Goal: Complete application form: Complete application form

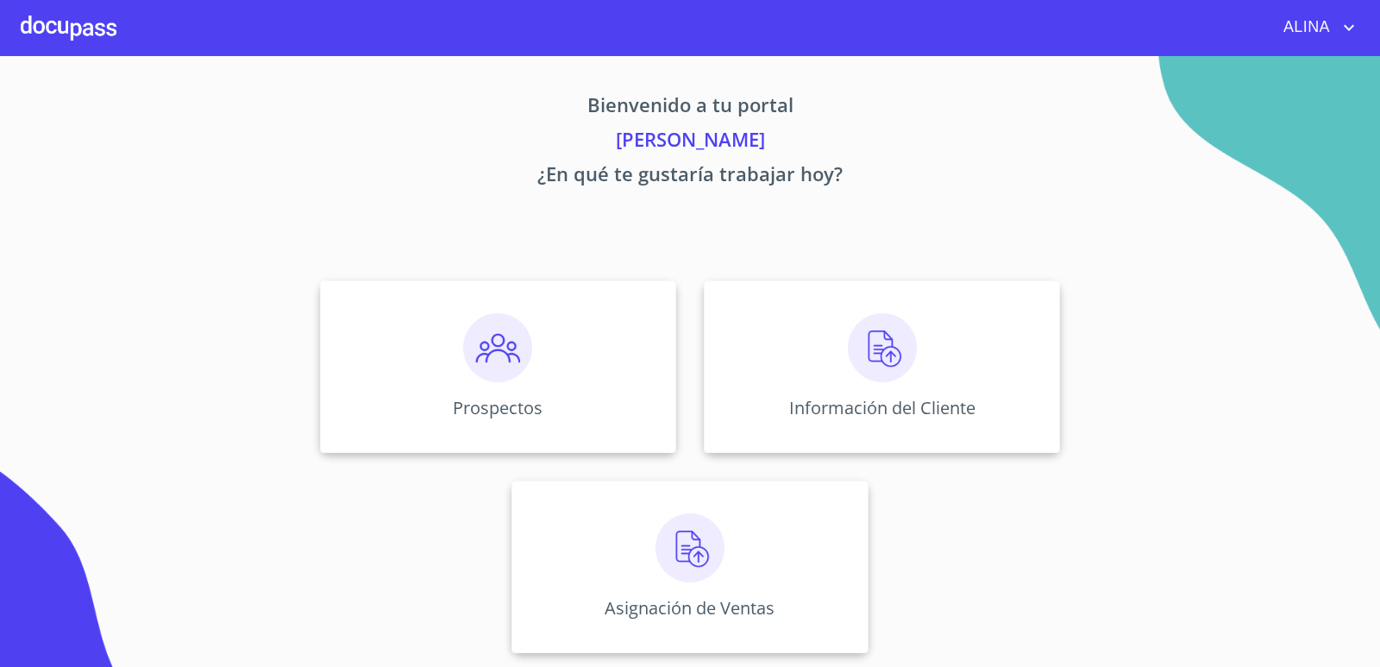
click at [91, 25] on div at bounding box center [69, 27] width 96 height 55
click at [600, 332] on div "Prospectos" at bounding box center [498, 366] width 356 height 172
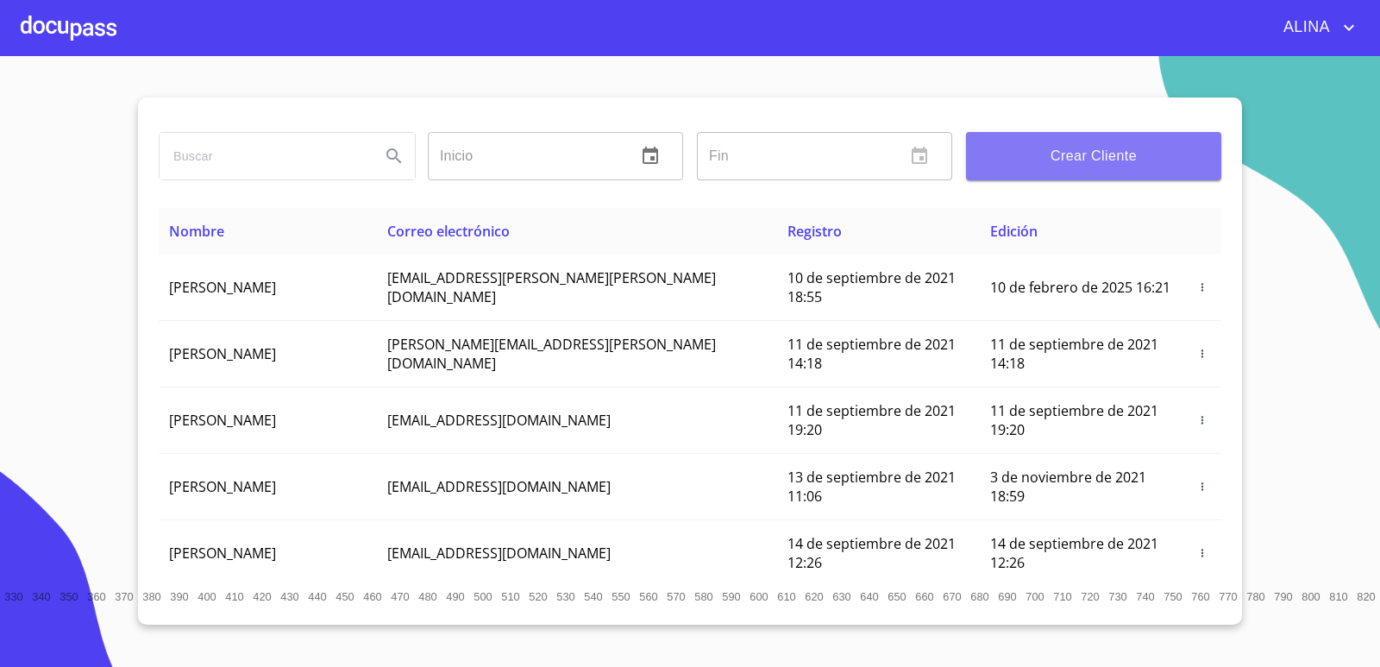
click at [1031, 162] on span "Crear Cliente" at bounding box center [1094, 156] width 228 height 24
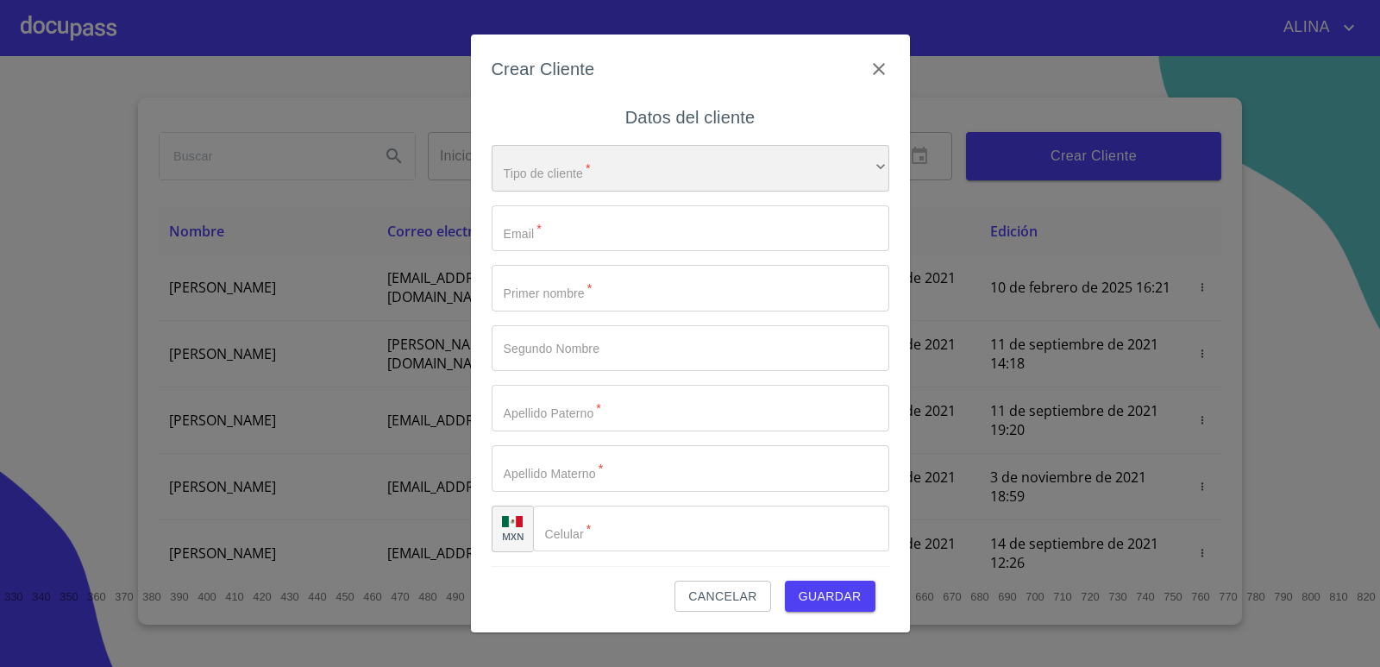
click at [618, 175] on div "​" at bounding box center [691, 168] width 398 height 47
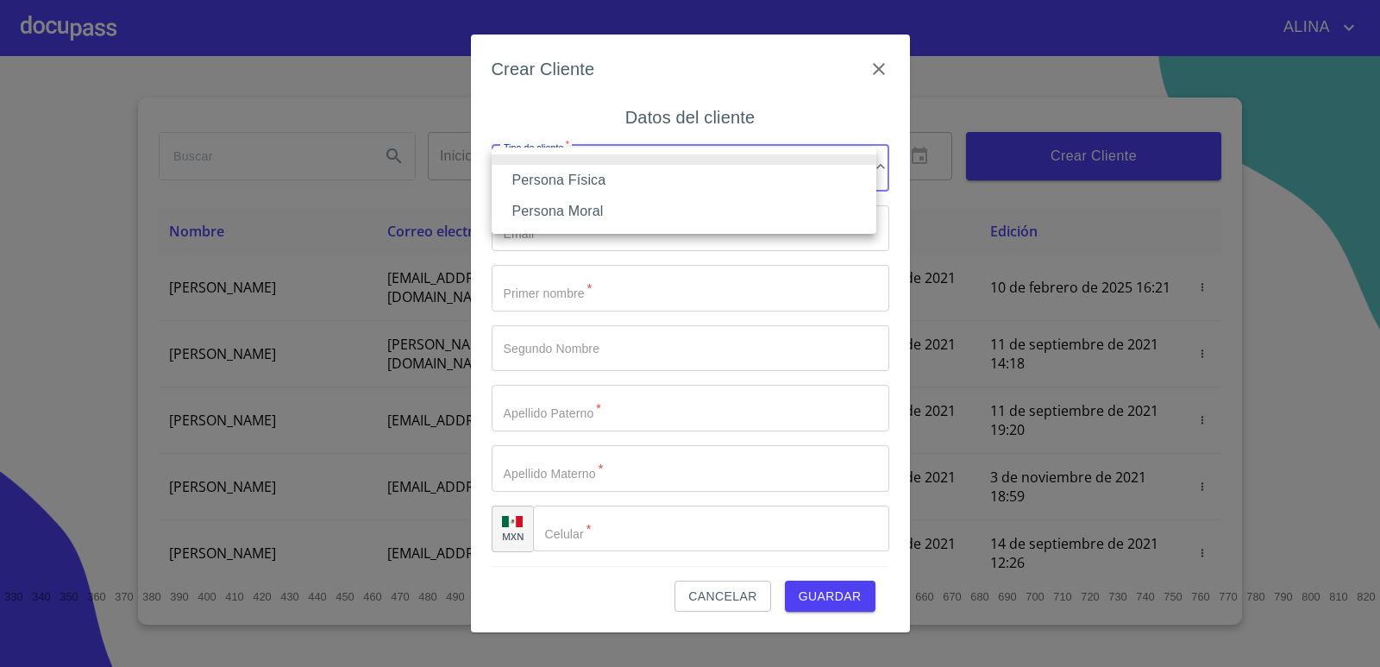
click at [586, 186] on li "Persona Física" at bounding box center [684, 180] width 385 height 31
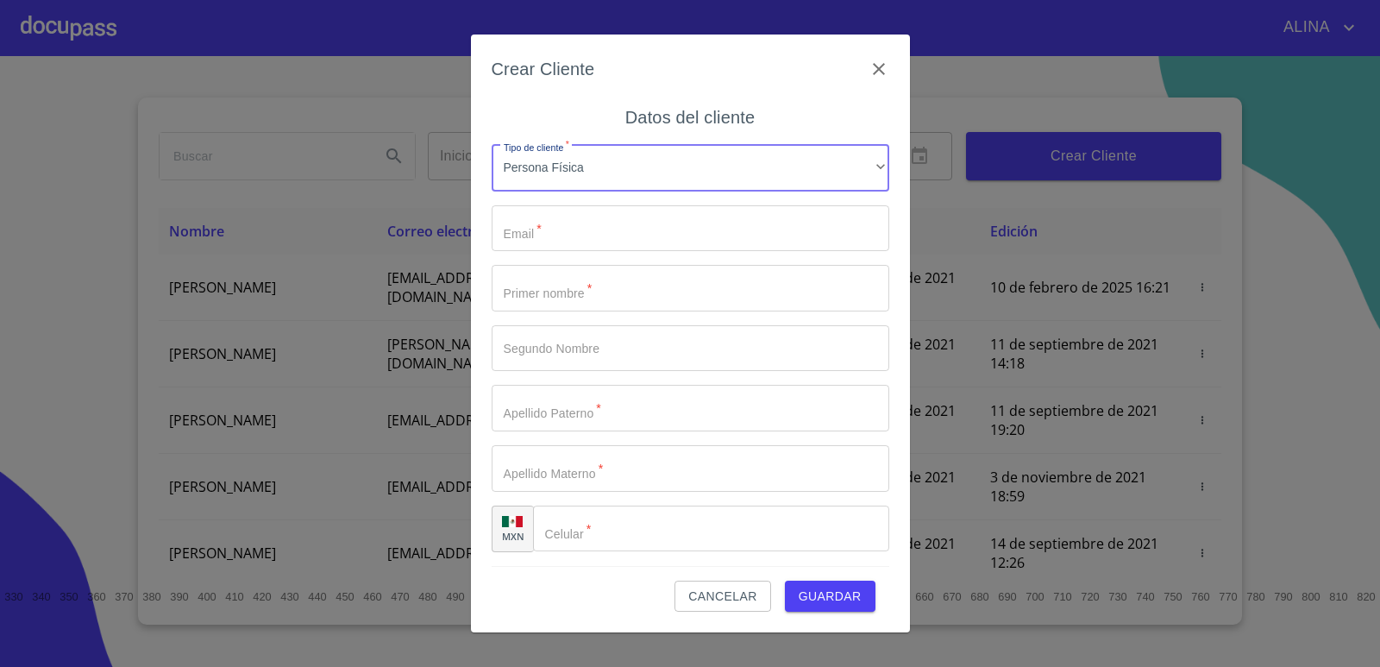
click at [578, 227] on input "Tipo de cliente   *" at bounding box center [691, 228] width 398 height 47
click at [558, 230] on input "Tipo de cliente   *" at bounding box center [691, 228] width 398 height 47
paste input "[PERSON_NAME][EMAIL_ADDRESS][DOMAIN_NAME]"
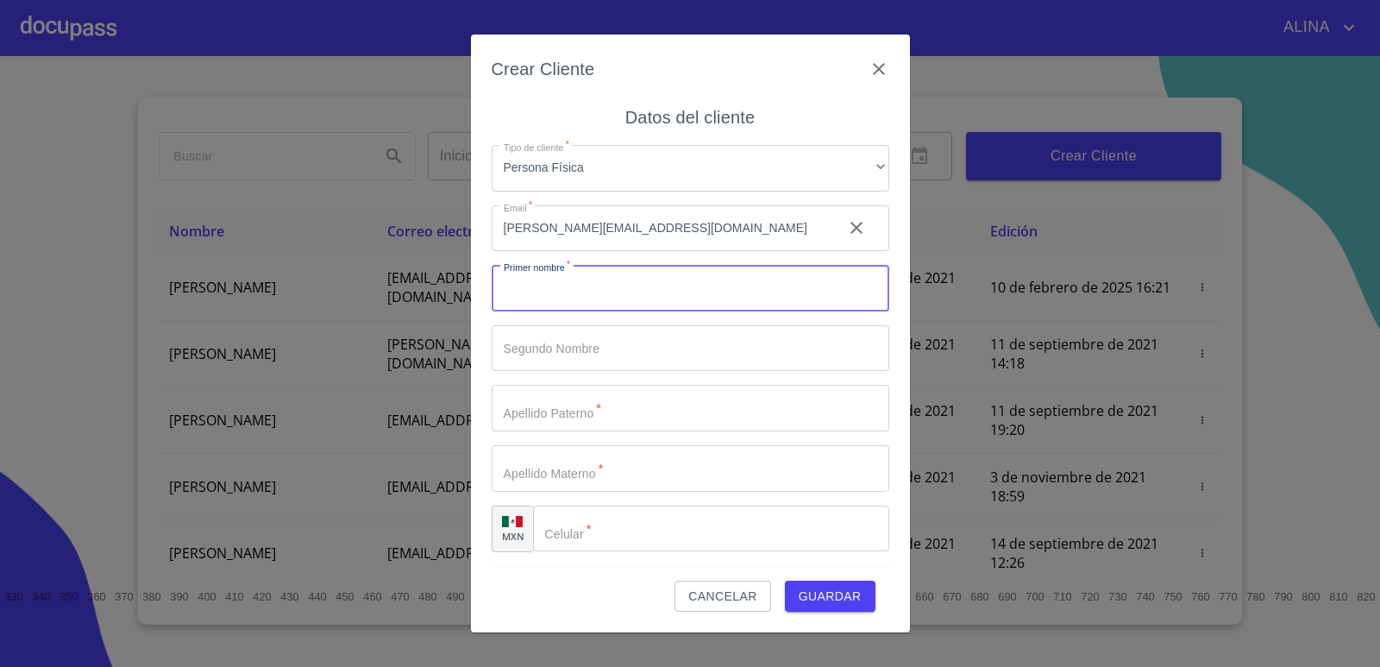
click at [565, 295] on input "Tipo de cliente   *" at bounding box center [691, 288] width 398 height 47
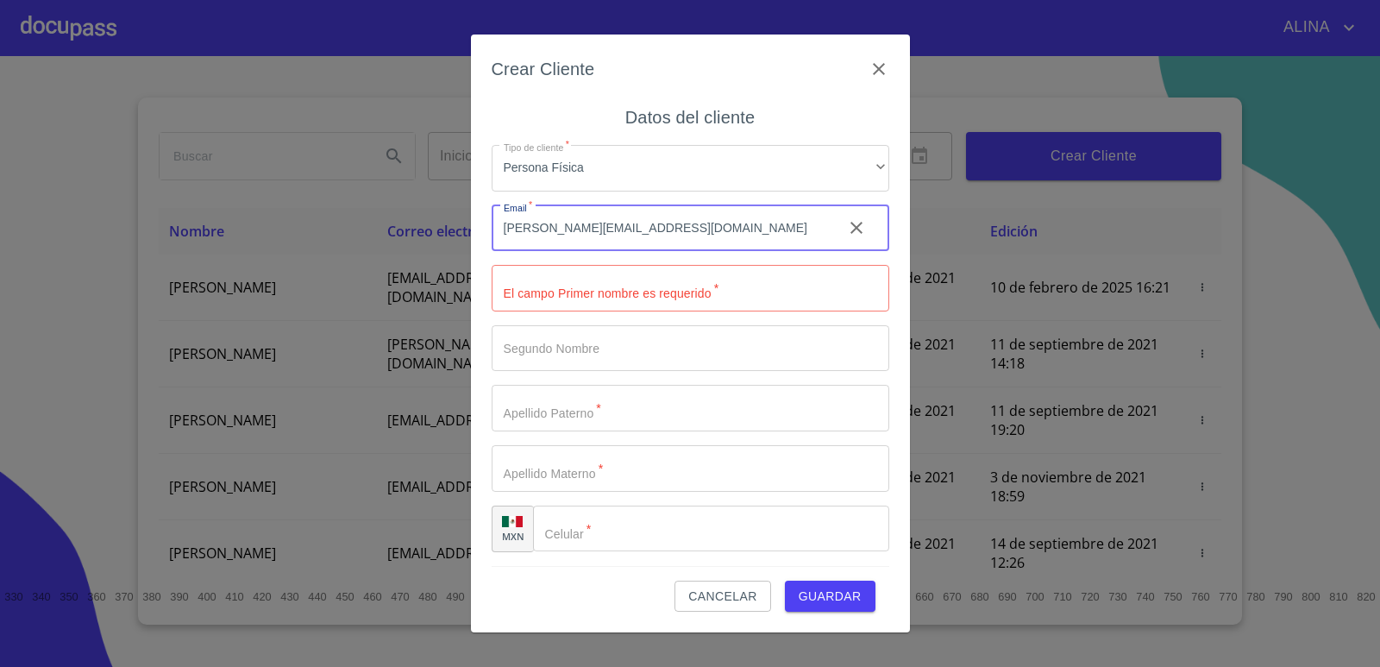
drag, startPoint x: 597, startPoint y: 228, endPoint x: 504, endPoint y: 223, distance: 93.2
click at [504, 223] on input "[PERSON_NAME][EMAIL_ADDRESS][DOMAIN_NAME]" at bounding box center [660, 228] width 337 height 47
type input "[PERSON_NAME][EMAIL_ADDRESS][PERSON_NAME][DOMAIN_NAME]"
click at [550, 349] on input "Tipo de cliente   *" at bounding box center [691, 348] width 398 height 47
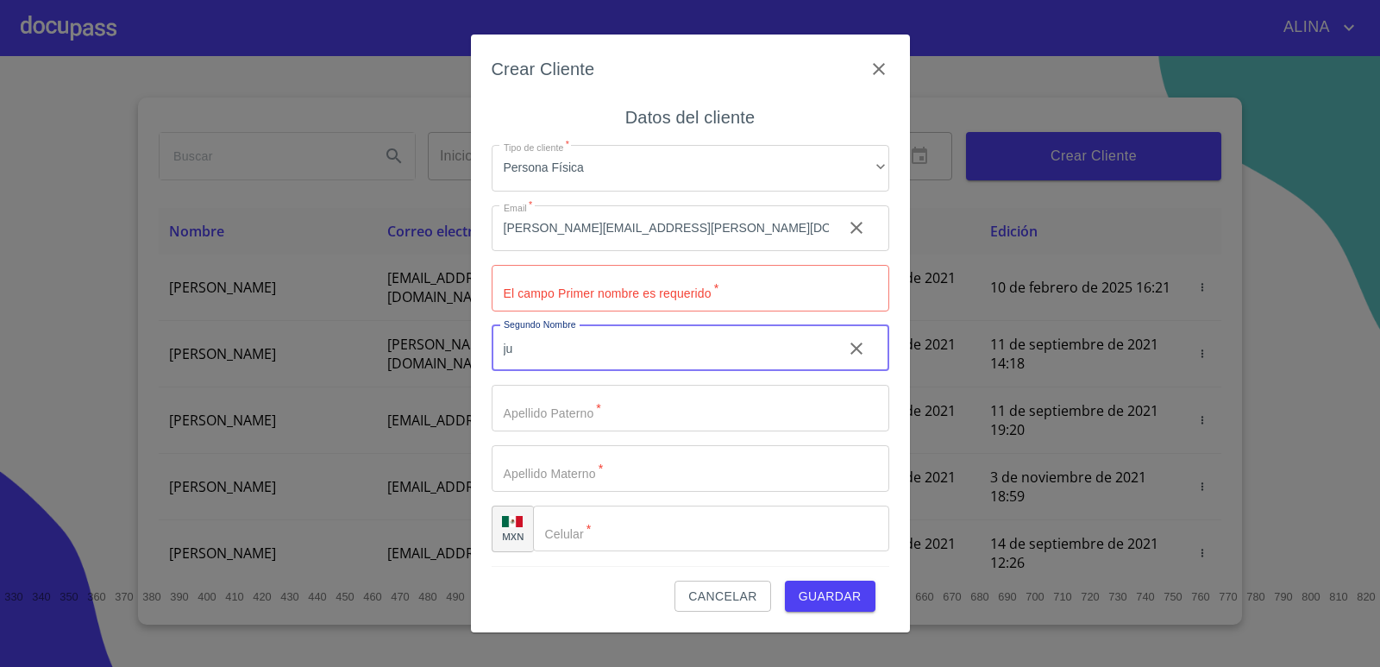
type input "j"
click at [596, 295] on input "Tipo de cliente   *" at bounding box center [691, 288] width 398 height 47
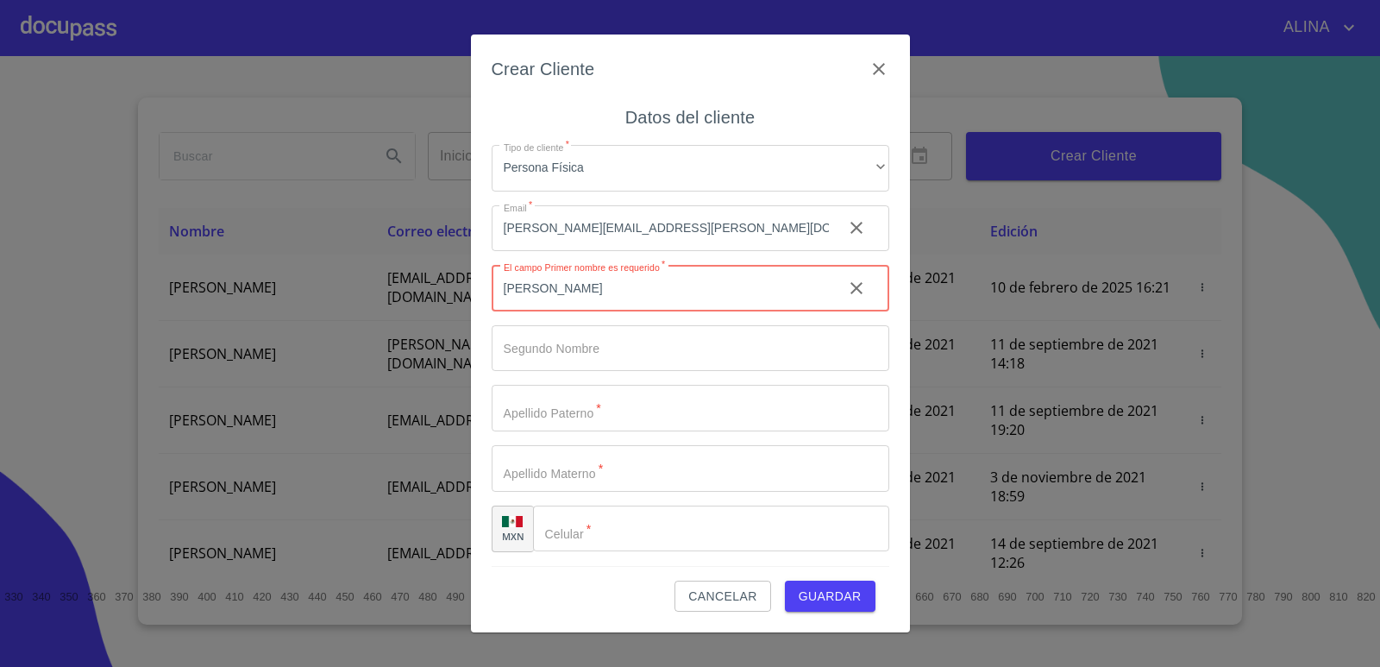
type input "[PERSON_NAME]"
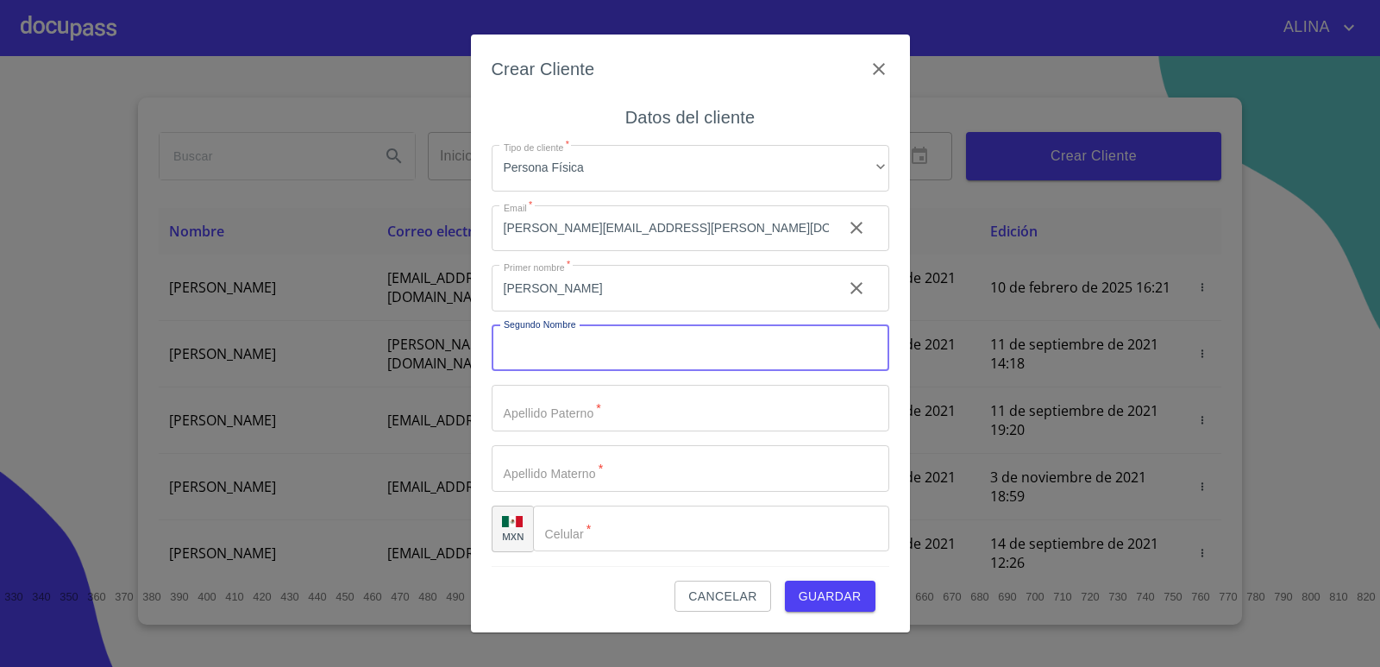
click at [634, 360] on input "Tipo de cliente   *" at bounding box center [691, 348] width 398 height 47
type input "[PERSON_NAME]"
click at [617, 411] on input "Tipo de cliente   *" at bounding box center [691, 408] width 398 height 47
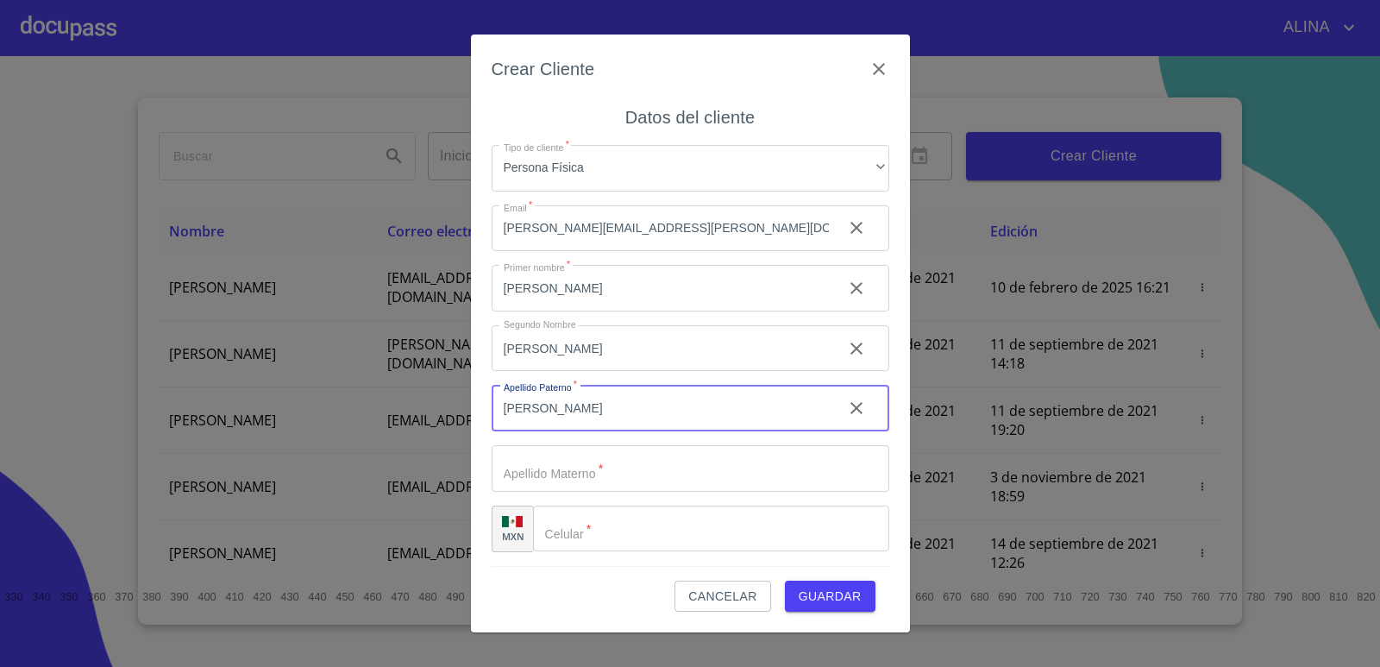
type input "[PERSON_NAME]"
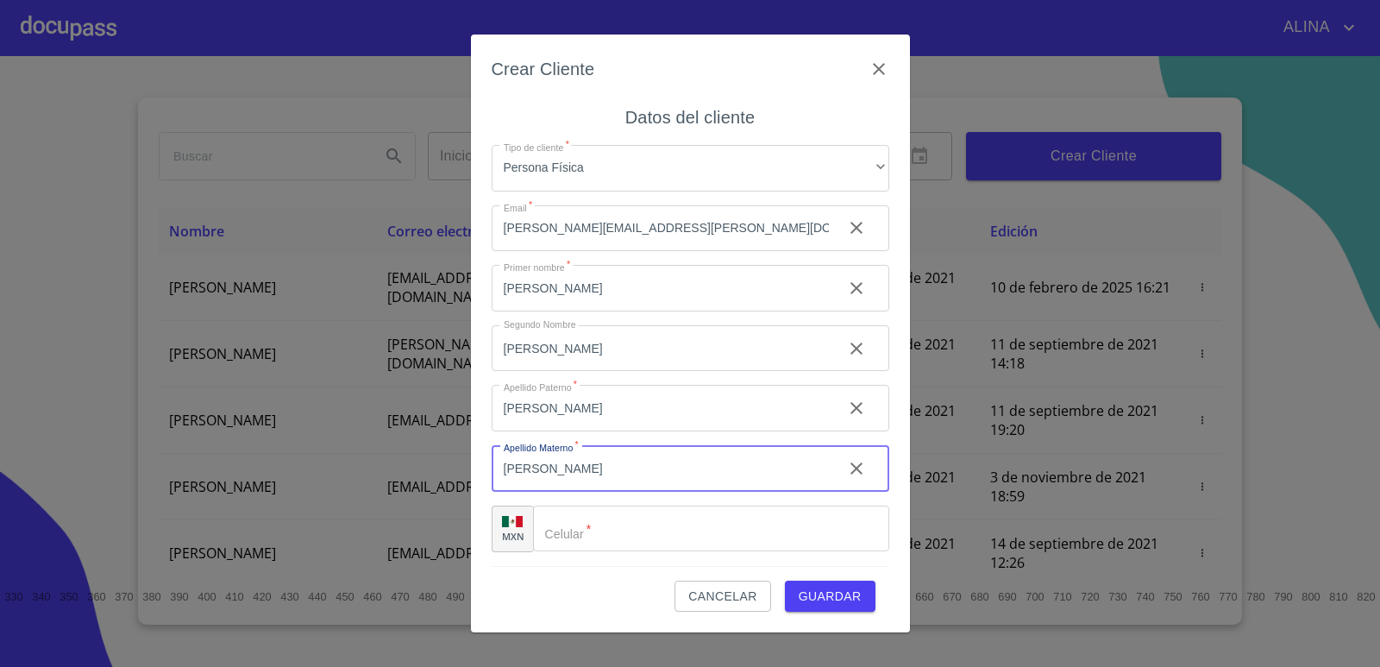
type input "[PERSON_NAME]"
click at [620, 530] on input "Tipo de cliente   *" at bounding box center [711, 528] width 356 height 47
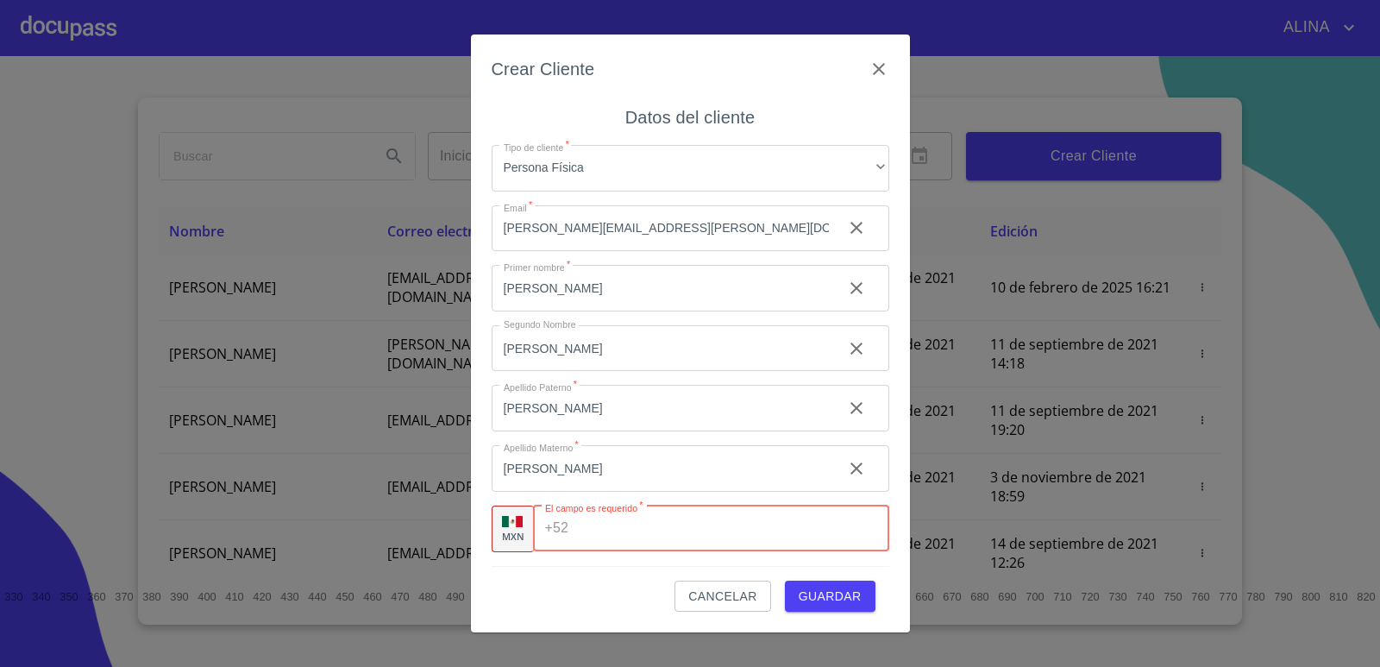
click at [594, 530] on input "Tipo de cliente   *" at bounding box center [731, 528] width 313 height 47
paste input "[PHONE_NUMBER]"
type input "[PHONE_NUMBER]"
click at [815, 597] on span "Guardar" at bounding box center [830, 597] width 63 height 22
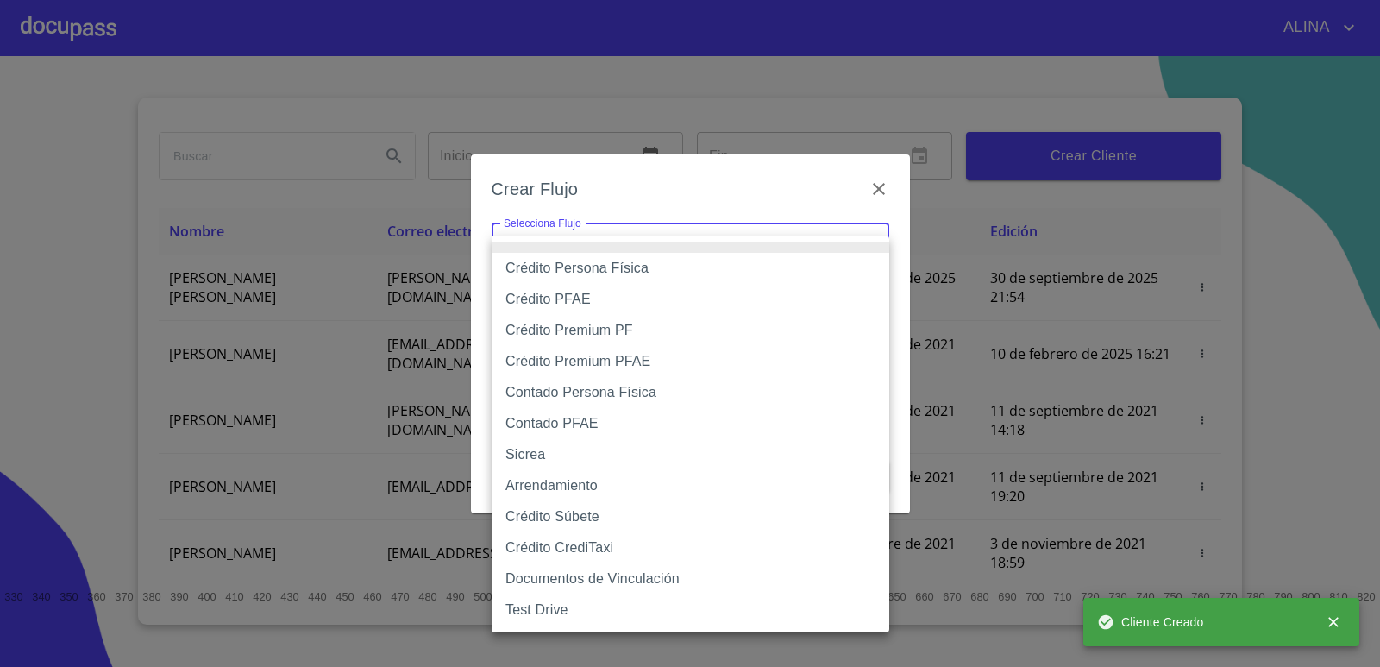
click at [659, 241] on body "[PERSON_NAME] ​ Fin ​ Crear Cliente Nombre Correo electrónico Registro Edición …" at bounding box center [690, 333] width 1380 height 667
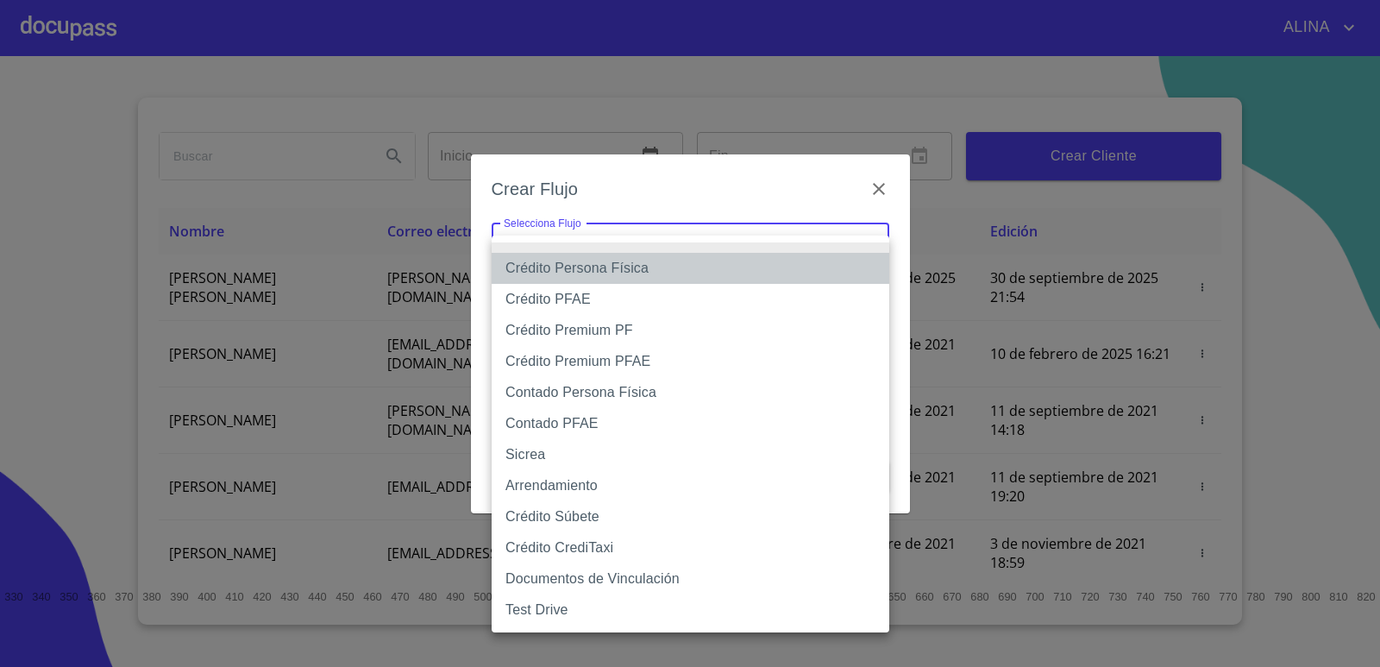
click at [608, 273] on li "Crédito Persona Física" at bounding box center [691, 268] width 398 height 31
type input "6009fb3c7d1714eb8809aa97"
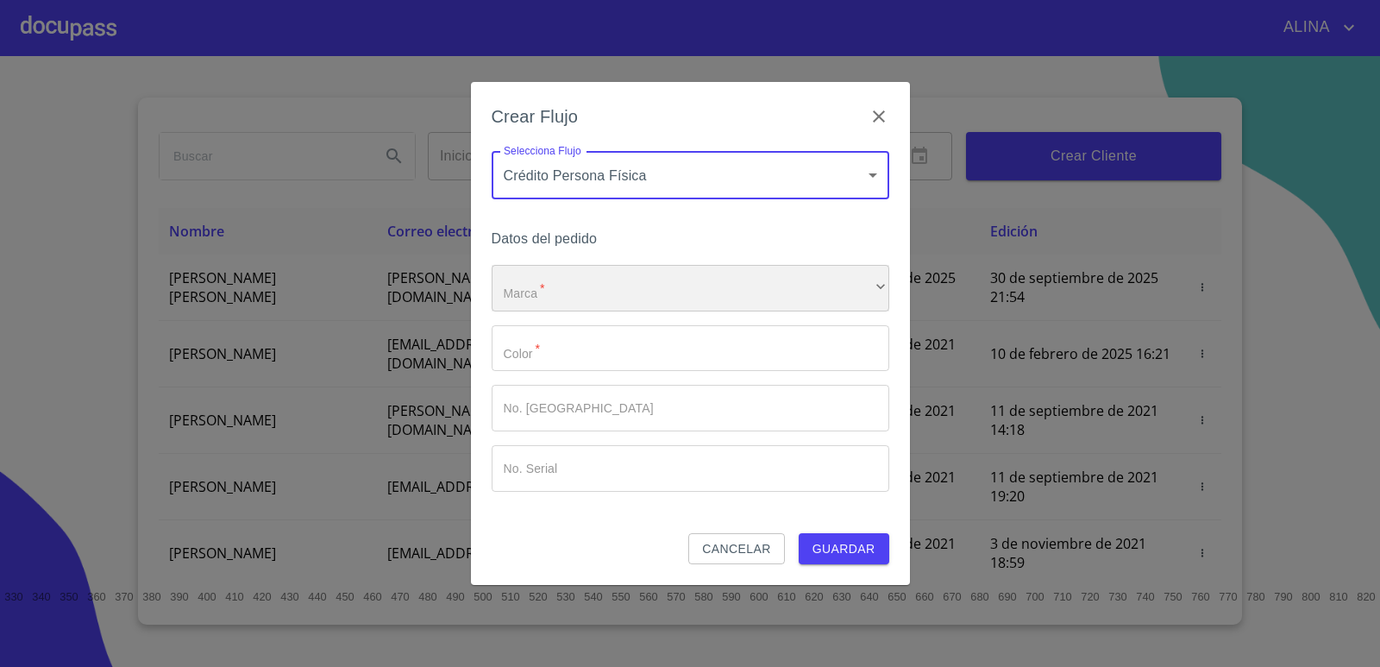
click at [611, 288] on div "​" at bounding box center [691, 288] width 398 height 47
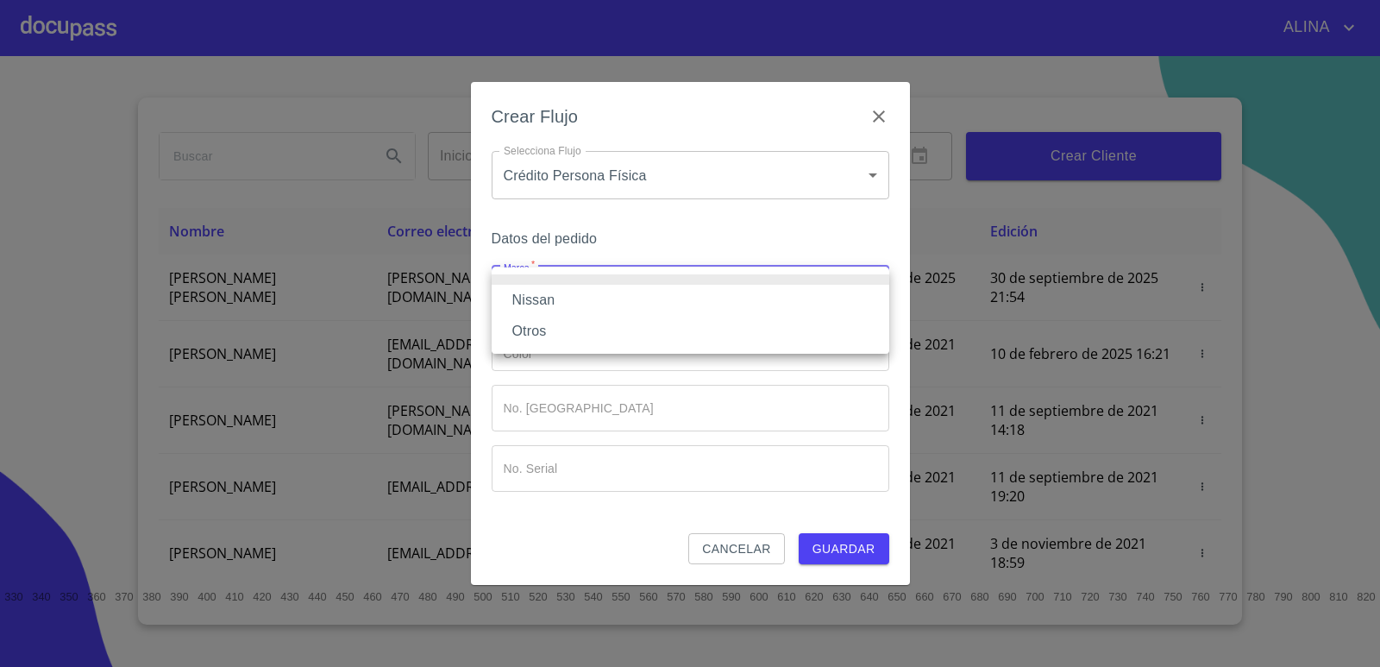
click at [558, 302] on li "Nissan" at bounding box center [691, 300] width 398 height 31
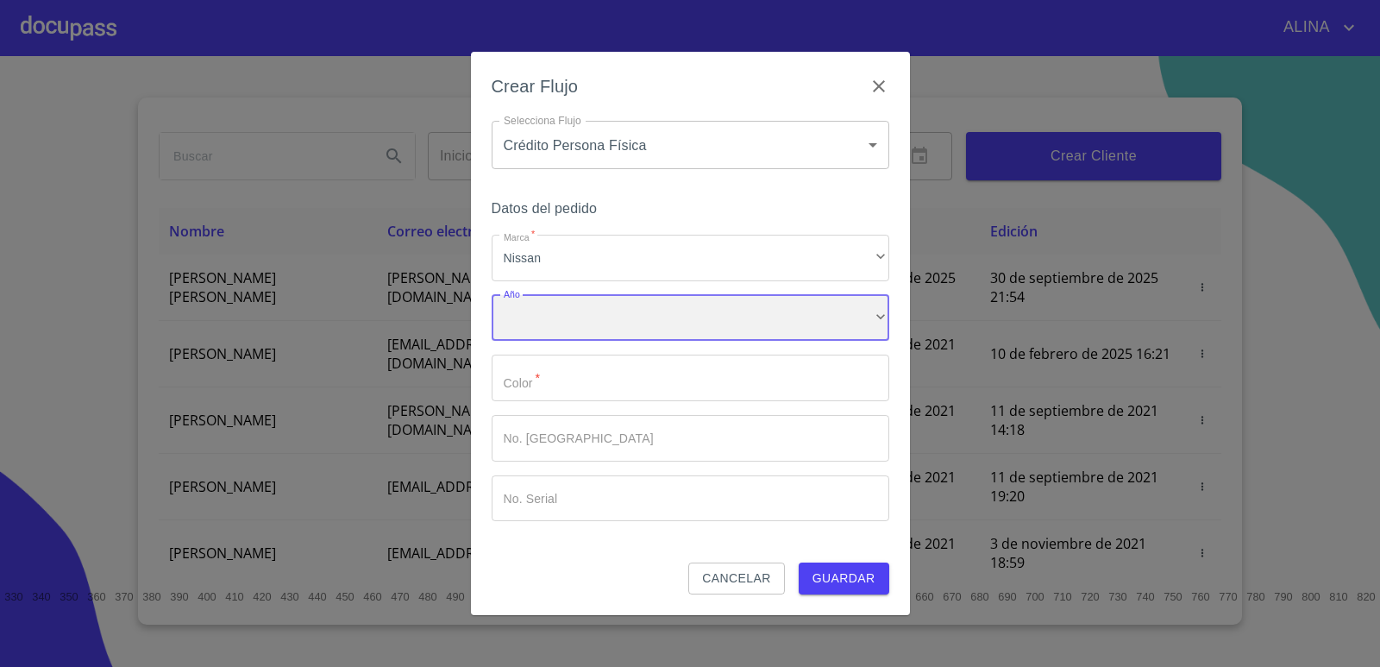
click at [569, 310] on div "​" at bounding box center [691, 318] width 398 height 47
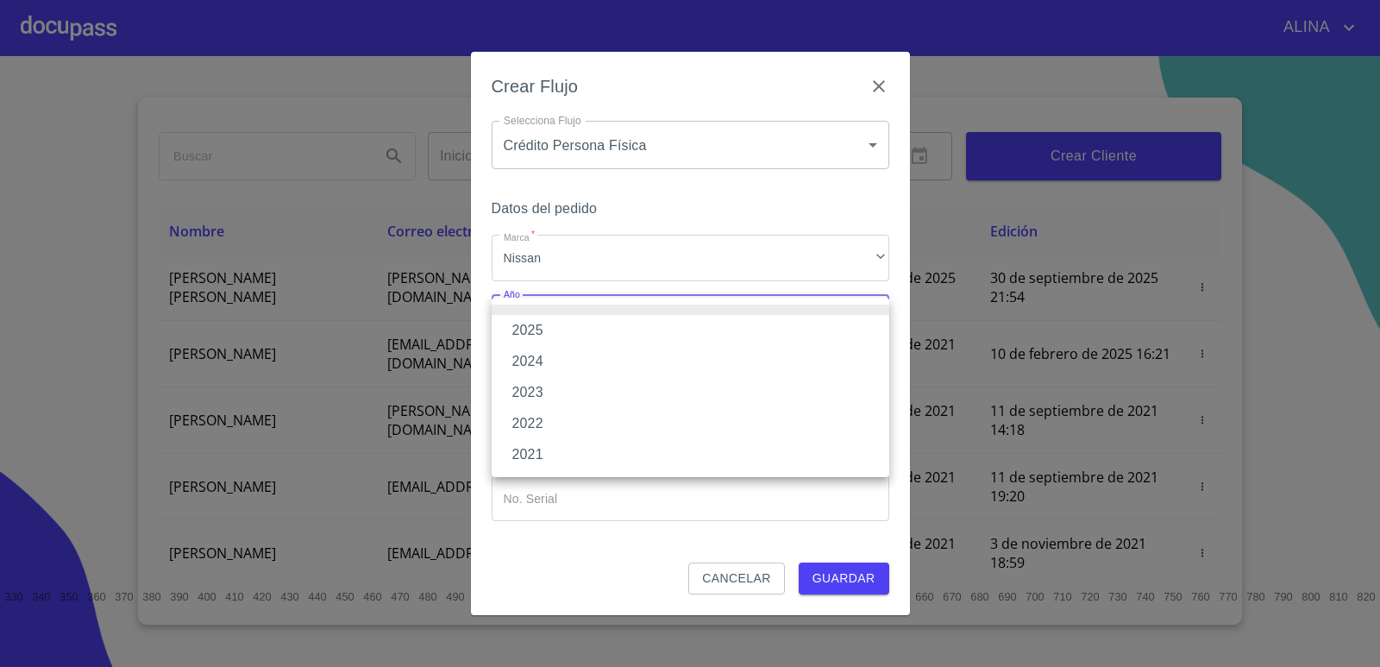
click at [541, 332] on li "2025" at bounding box center [691, 330] width 398 height 31
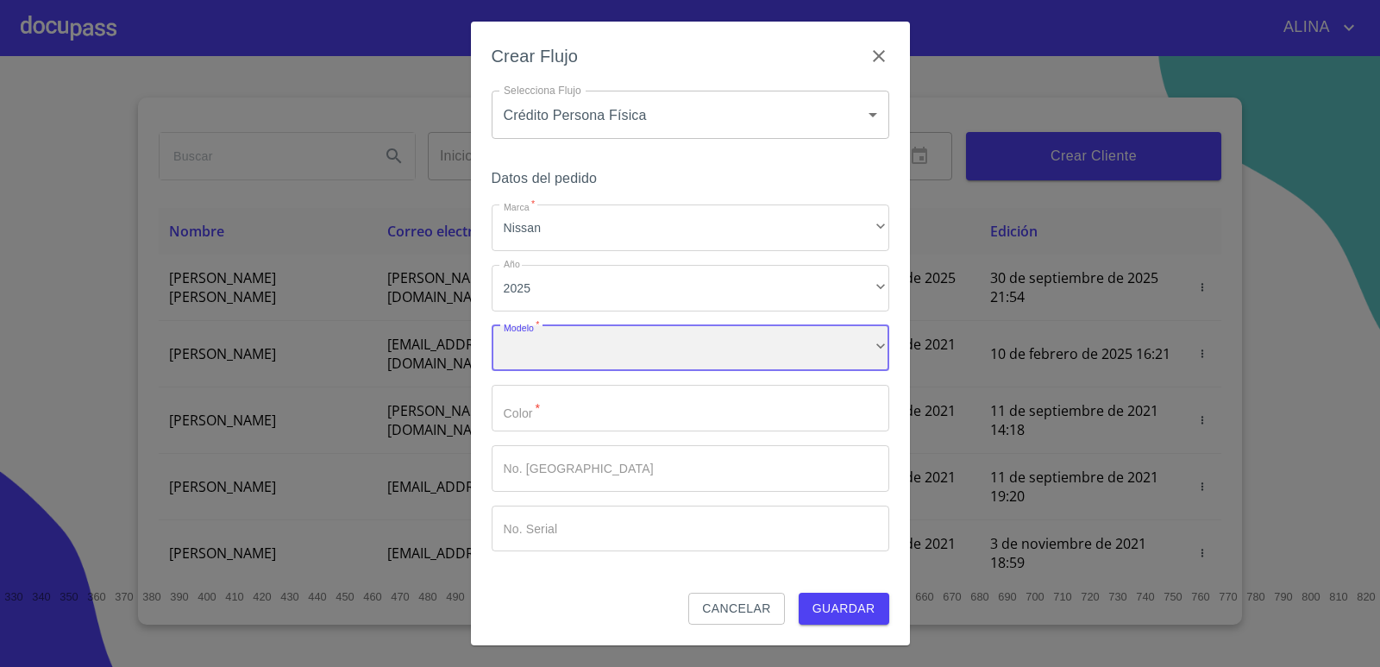
click at [561, 354] on div "​" at bounding box center [691, 348] width 398 height 47
click at [726, 394] on input "Marca   *" at bounding box center [691, 408] width 398 height 47
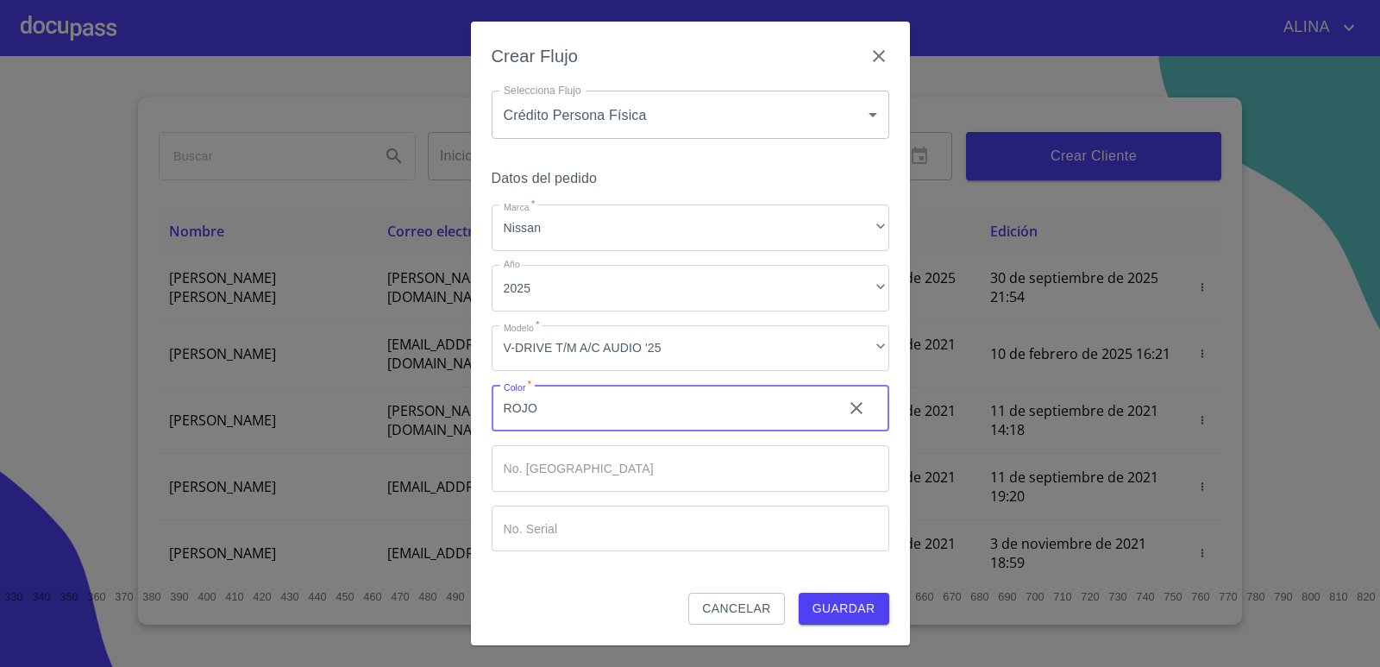
type input "ROJO"
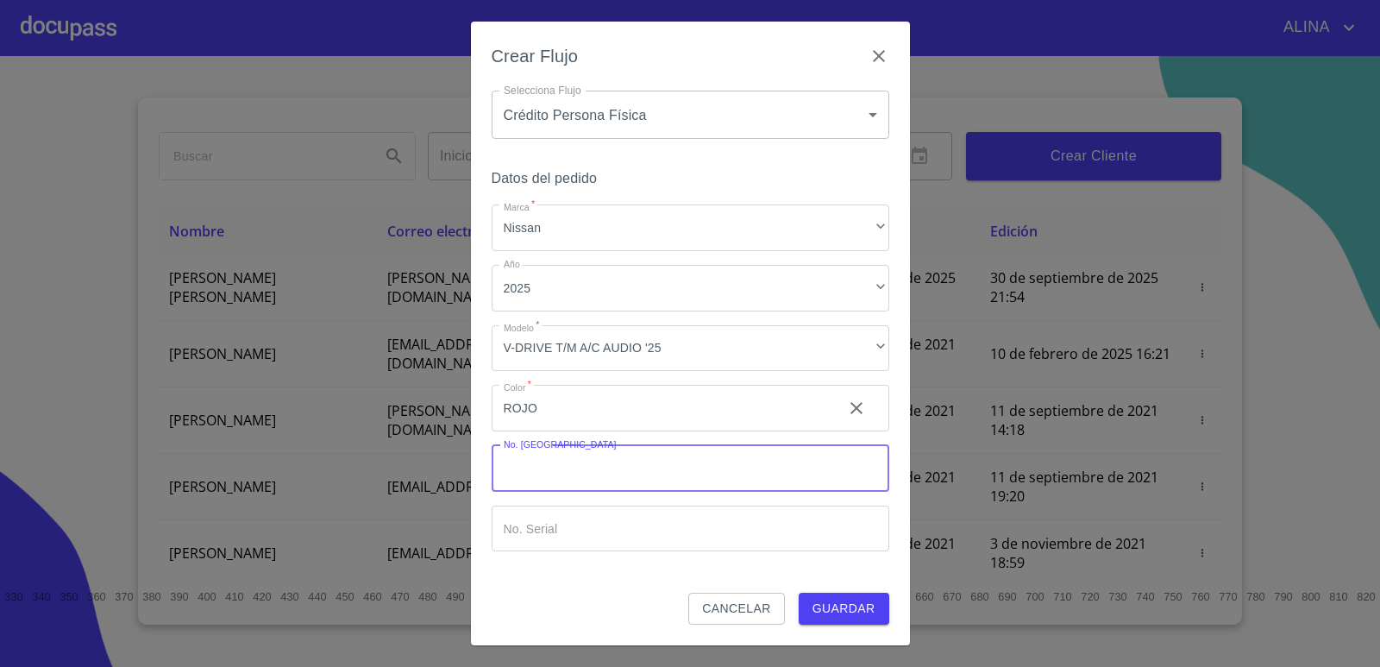
click at [715, 461] on input "Marca   *" at bounding box center [691, 468] width 398 height 47
type input "149608"
click at [658, 546] on input "Marca   *" at bounding box center [691, 528] width 398 height 47
type input "15248"
drag, startPoint x: 658, startPoint y: 546, endPoint x: 481, endPoint y: 545, distance: 176.8
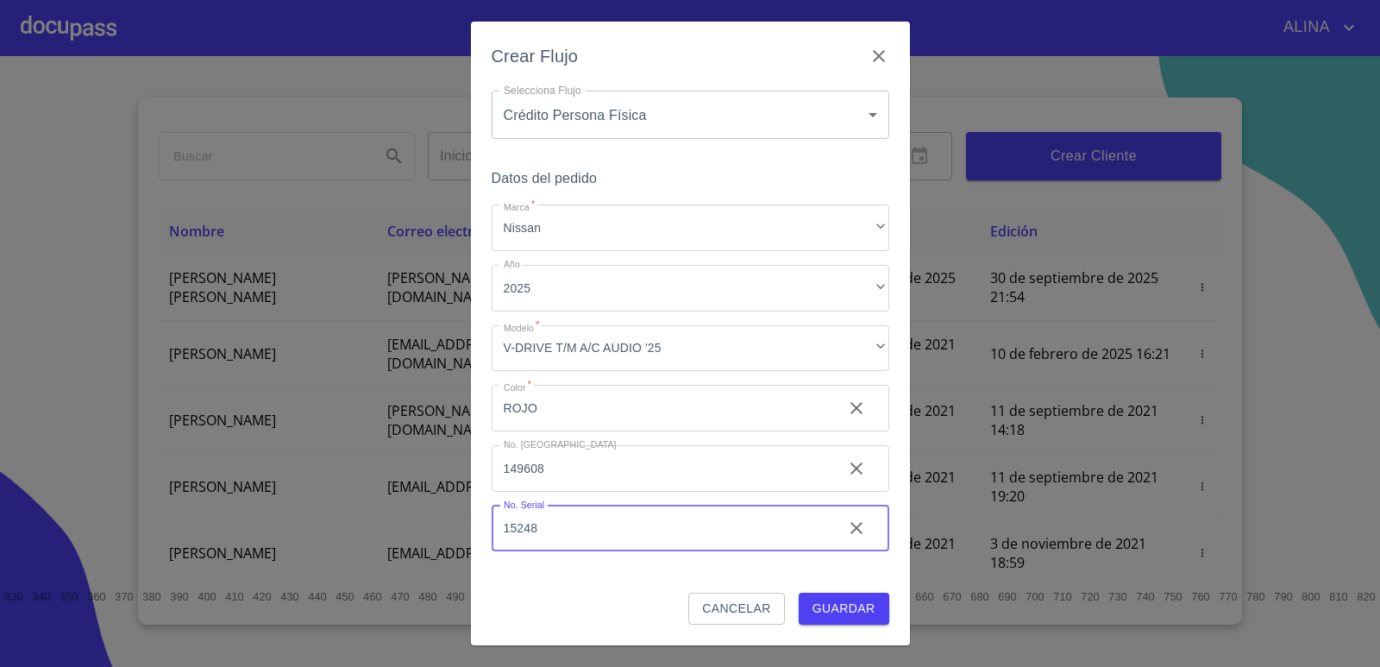
click at [481, 545] on div "Crear Flujo Selecciona Flujo Crédito Persona Física 6009fb3c7d1714eb8809aa97 Se…" at bounding box center [690, 333] width 439 height 623
click at [858, 606] on span "Guardar" at bounding box center [843, 609] width 63 height 22
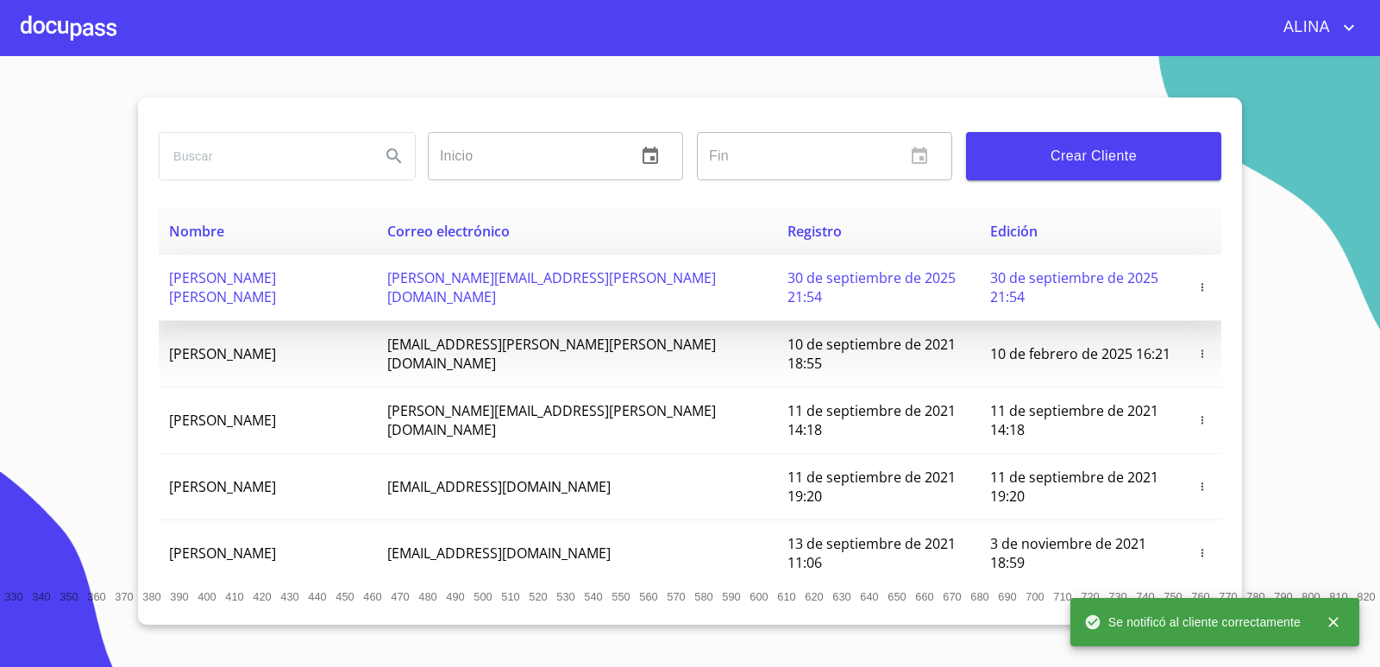
copy span "[PERSON_NAME] [PERSON_NAME]"
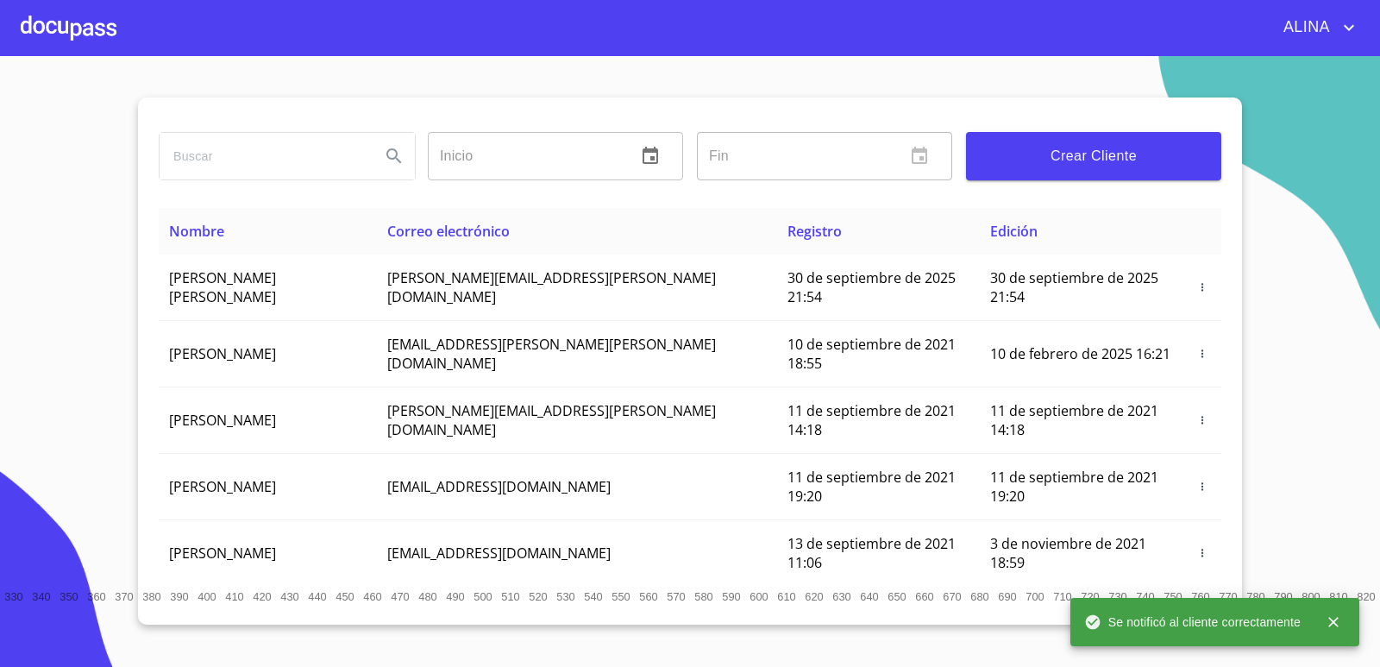
drag, startPoint x: 160, startPoint y: 272, endPoint x: 179, endPoint y: 137, distance: 135.8
click at [377, 289] on td "[PERSON_NAME] [PERSON_NAME]" at bounding box center [268, 287] width 218 height 66
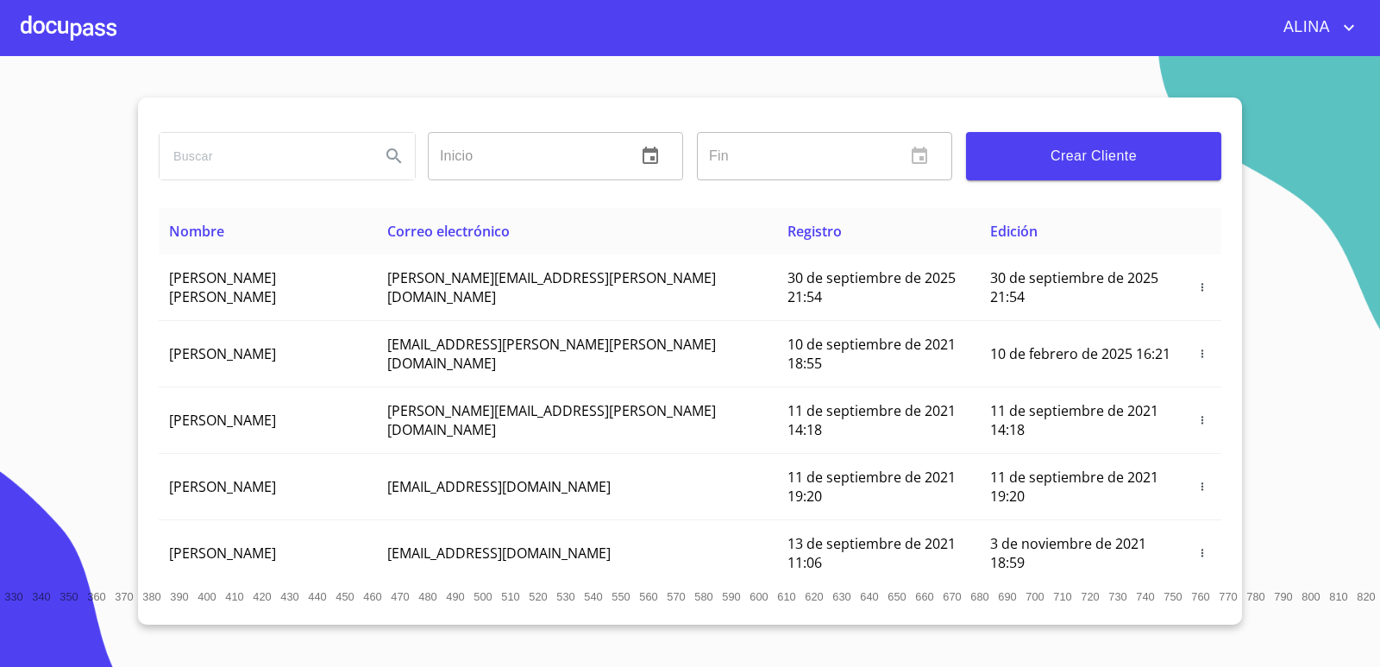
click at [93, 15] on div at bounding box center [69, 27] width 96 height 55
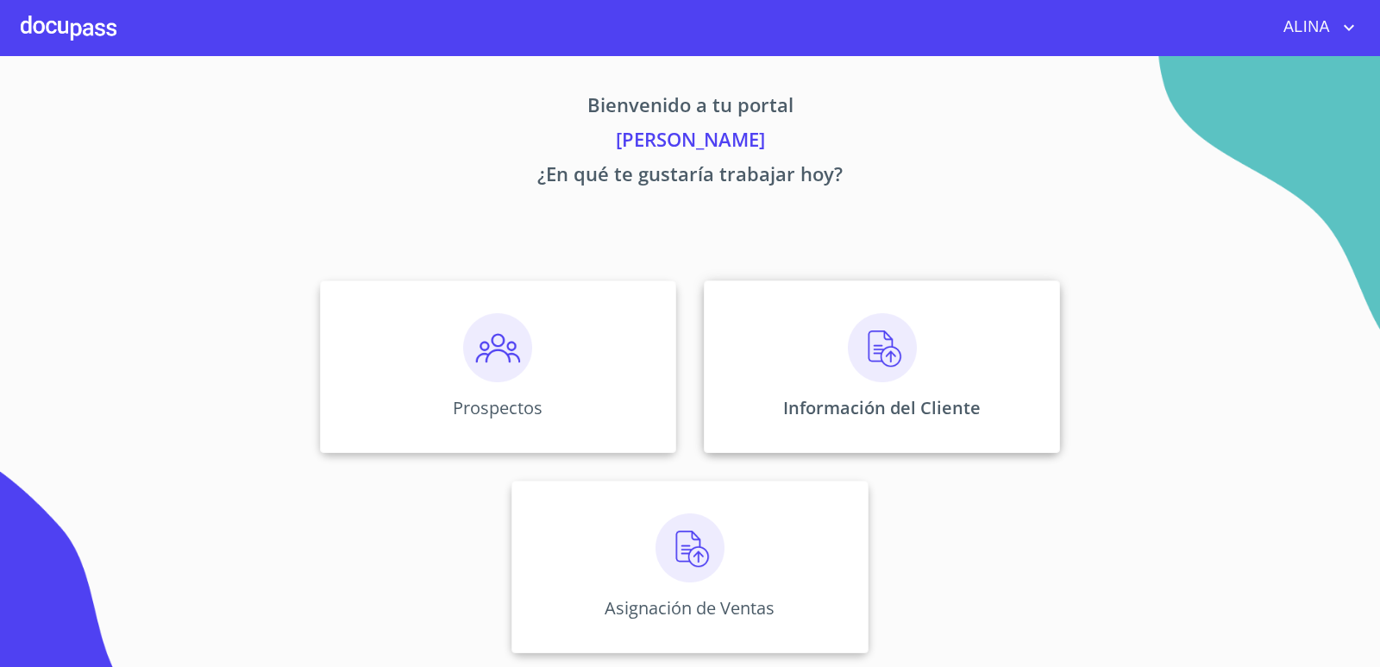
click at [752, 350] on div "Información del Cliente" at bounding box center [882, 366] width 356 height 172
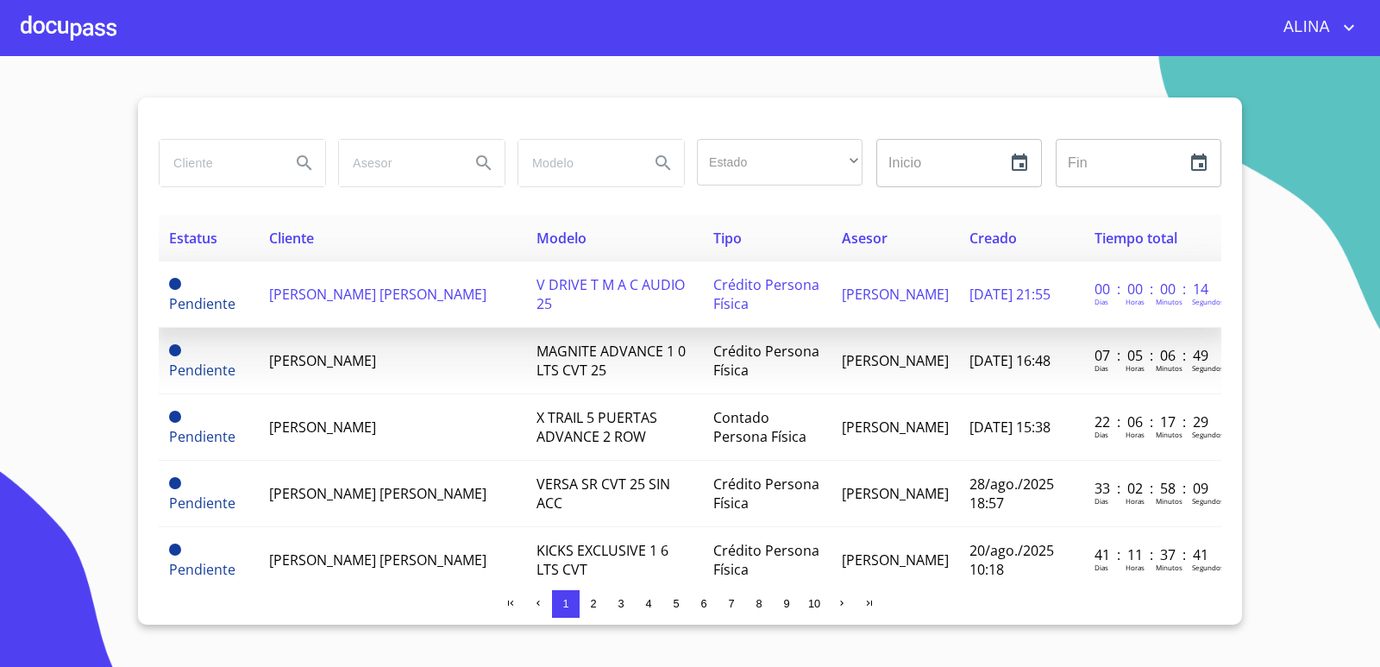
click at [290, 298] on span "[PERSON_NAME] [PERSON_NAME]" at bounding box center [377, 294] width 217 height 19
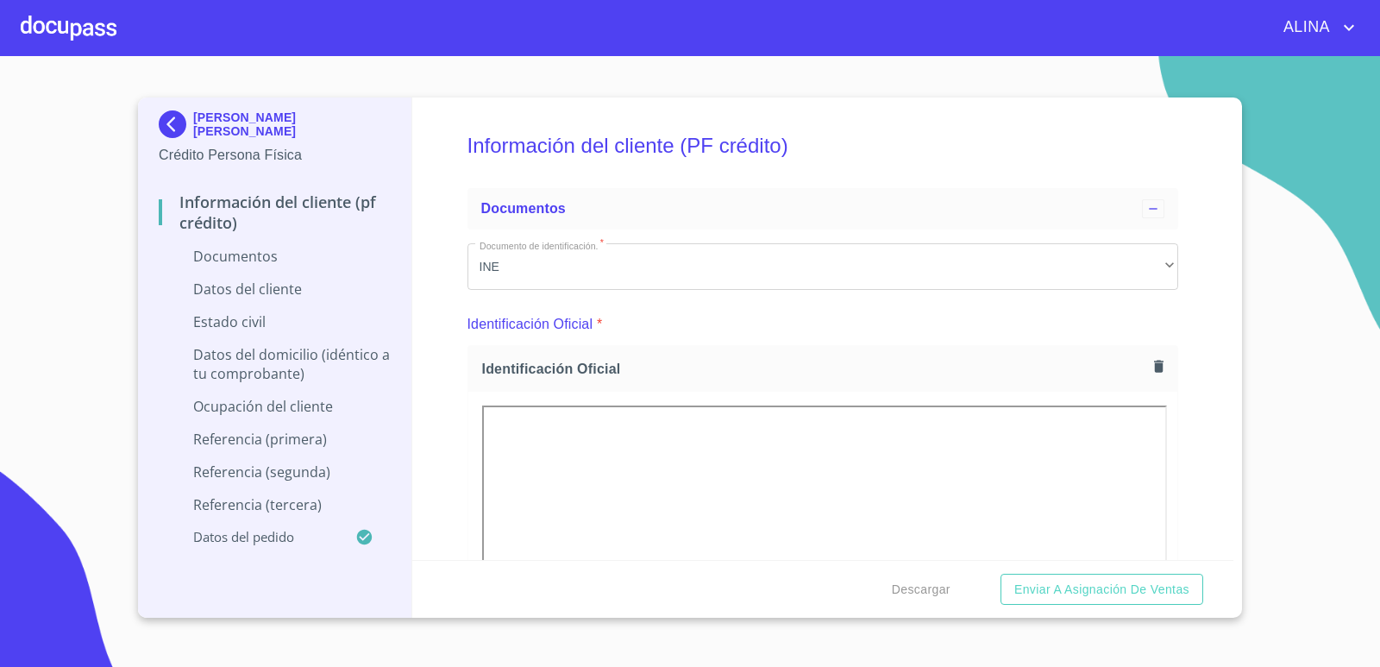
click at [1180, 512] on div "Información del cliente (PF crédito) Documentos Documento de identificación.   …" at bounding box center [823, 328] width 822 height 462
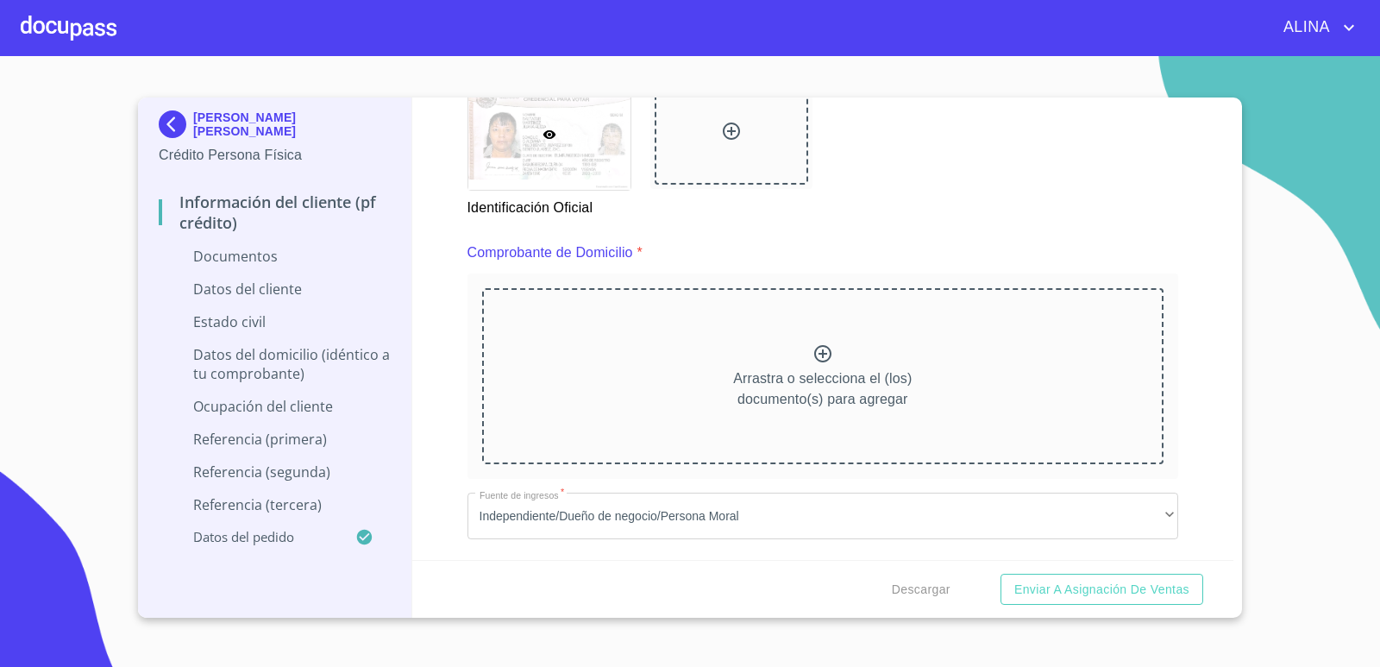
scroll to position [862, 0]
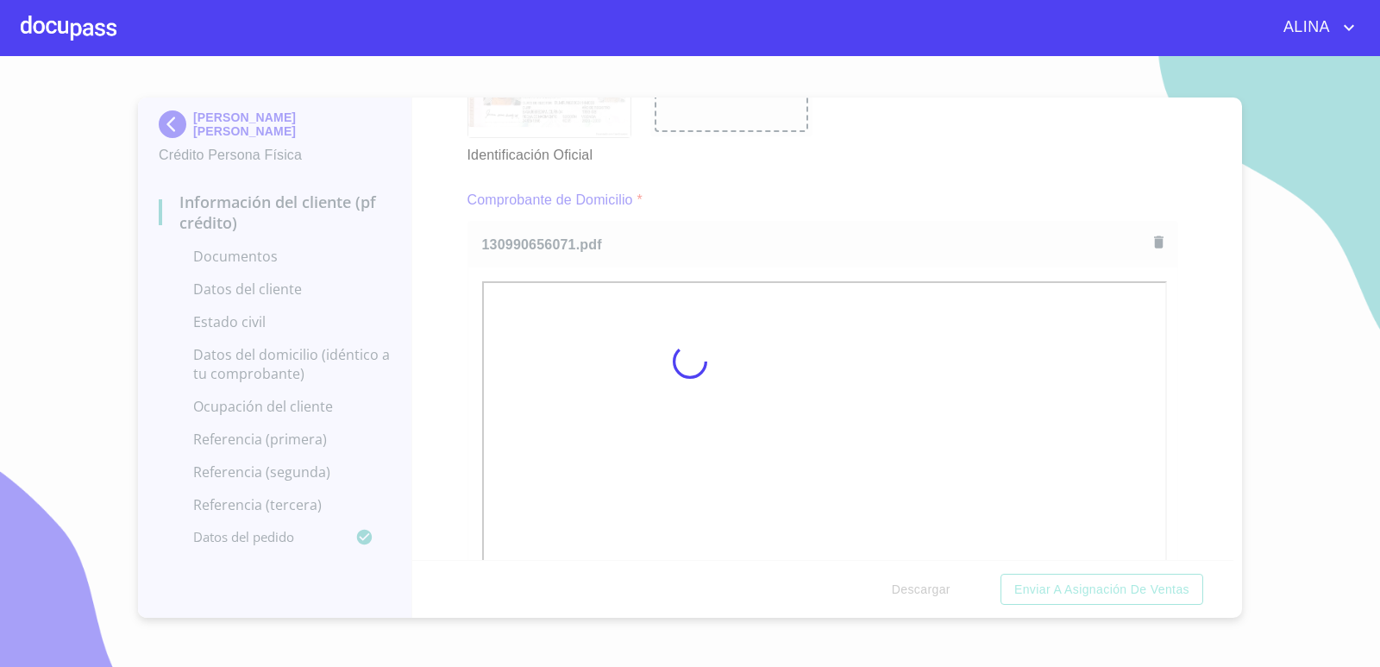
click at [952, 141] on div at bounding box center [690, 361] width 1380 height 611
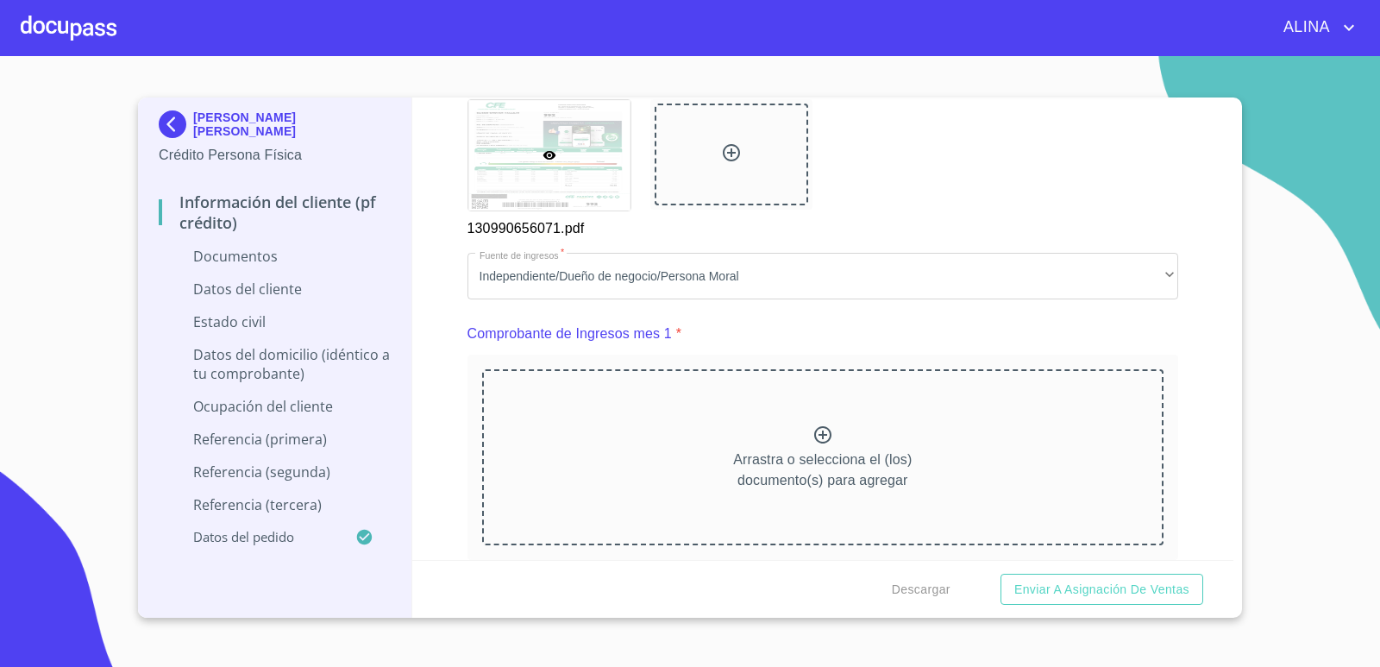
scroll to position [1552, 0]
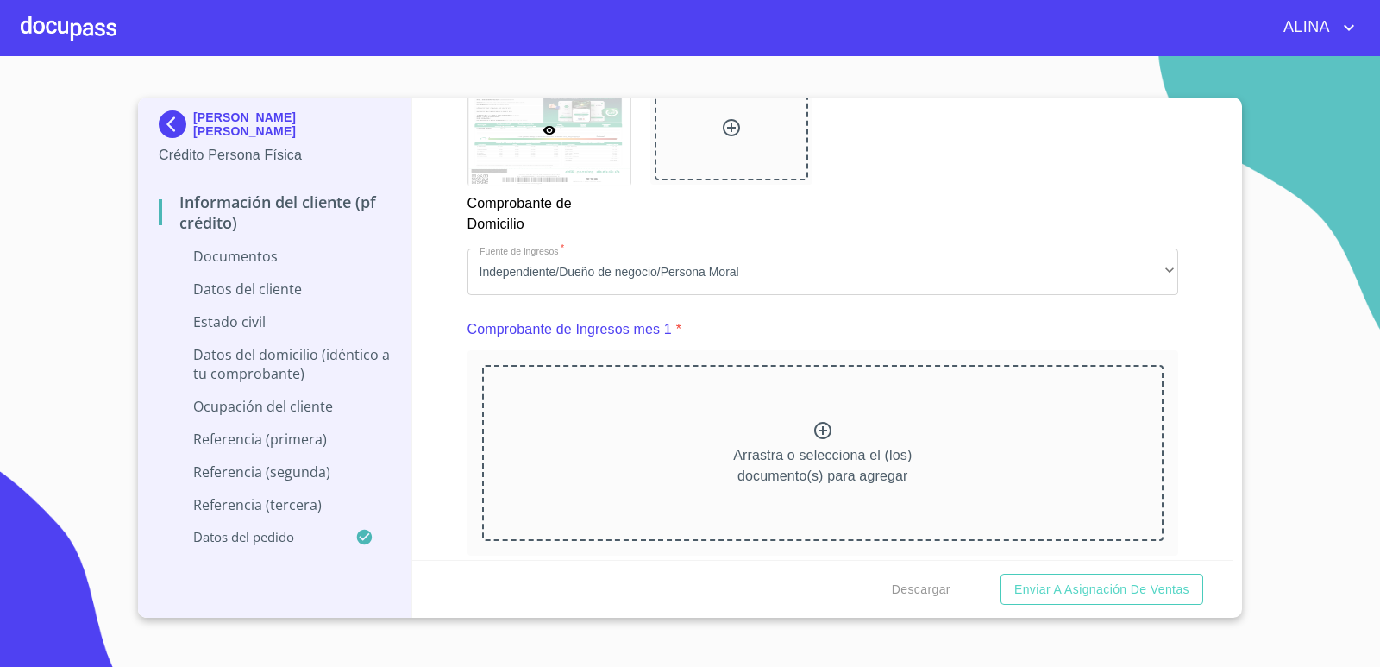
click at [815, 430] on icon at bounding box center [822, 430] width 17 height 17
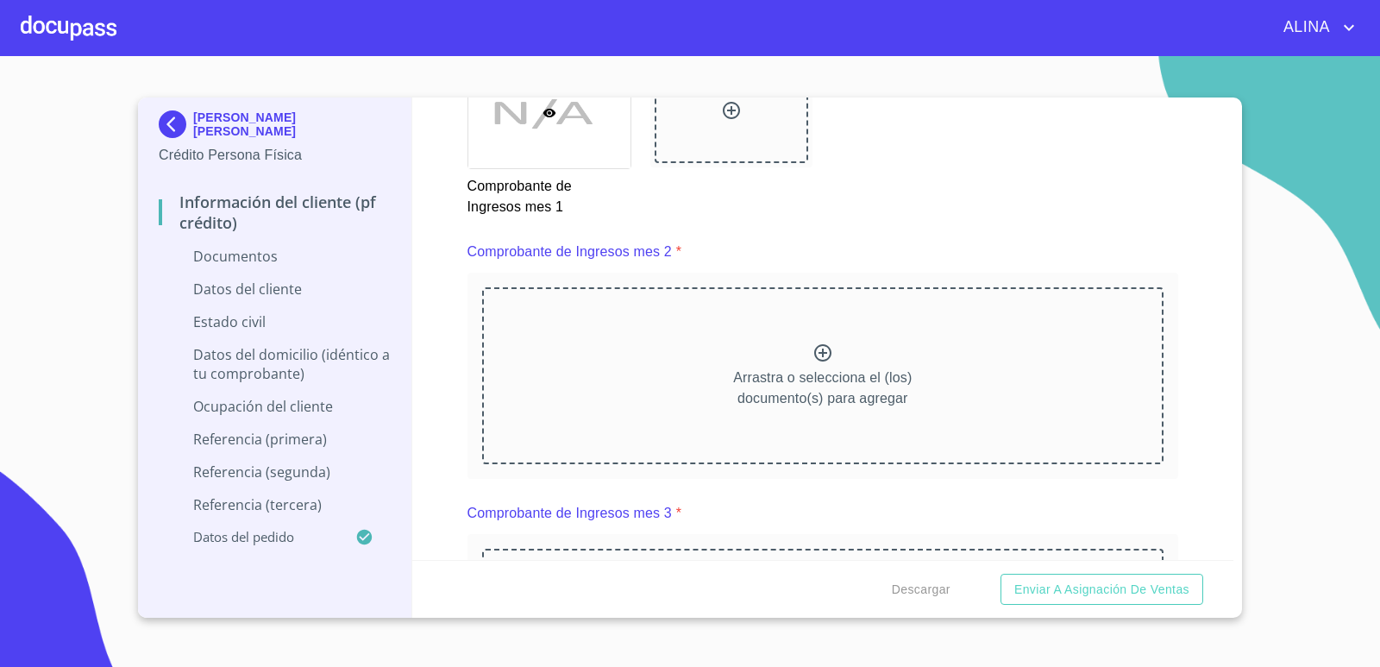
scroll to position [2415, 0]
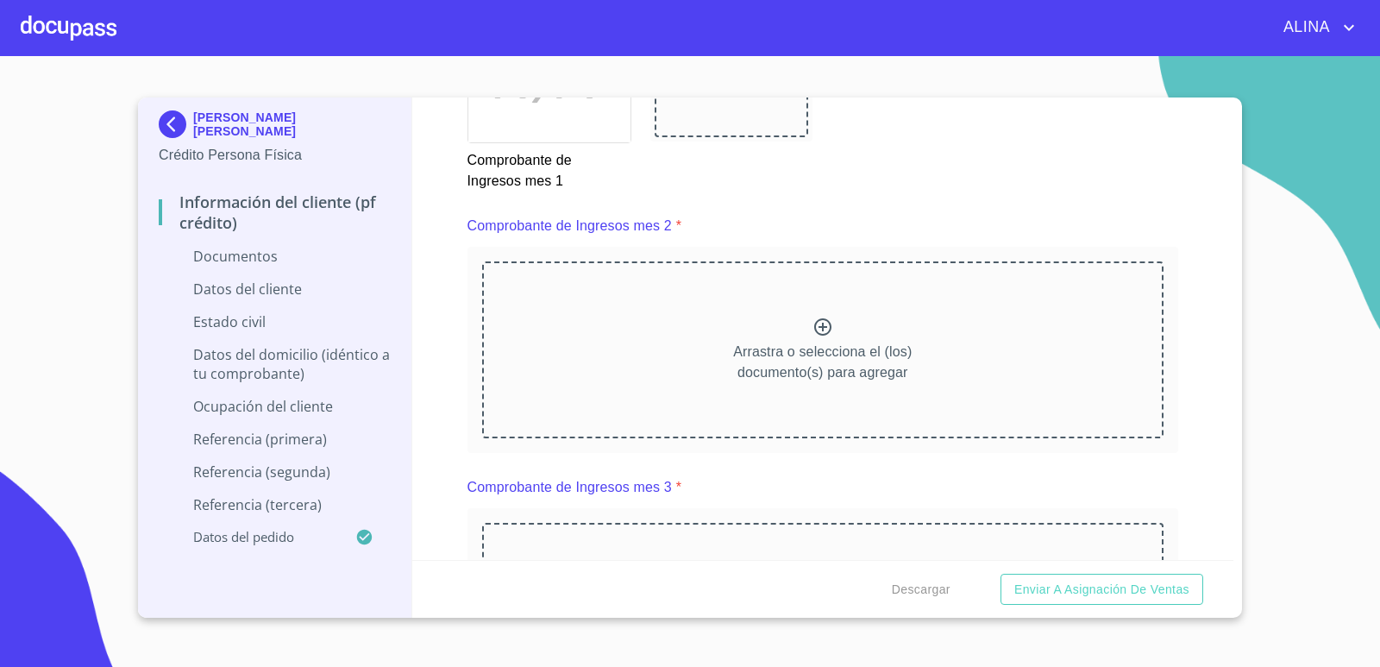
click at [816, 328] on icon at bounding box center [822, 326] width 17 height 17
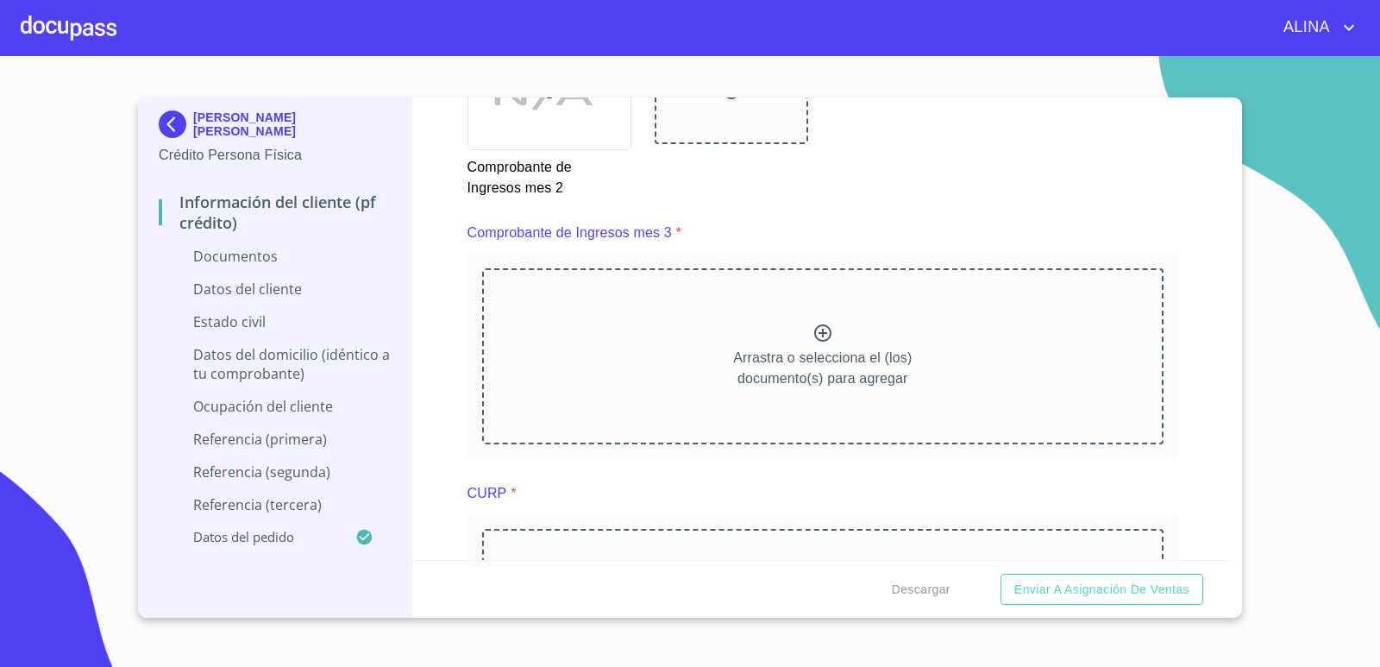
scroll to position [3191, 0]
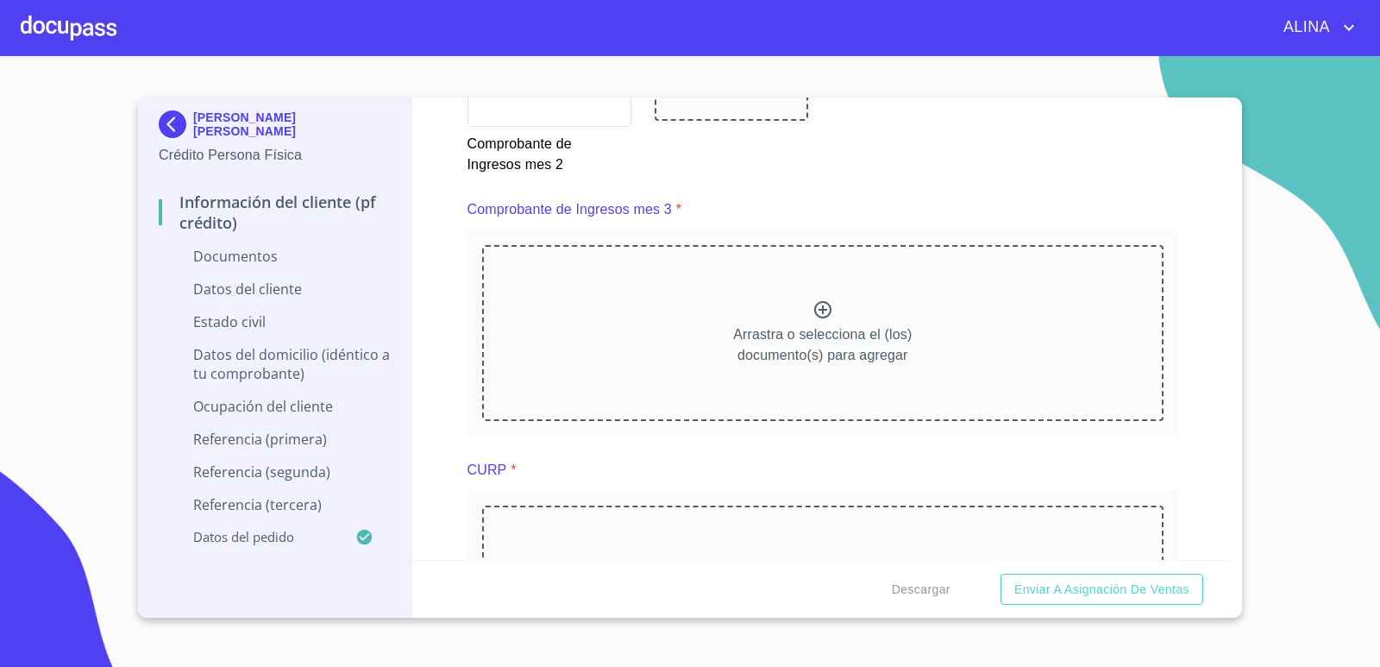
click at [813, 314] on icon at bounding box center [822, 309] width 21 height 21
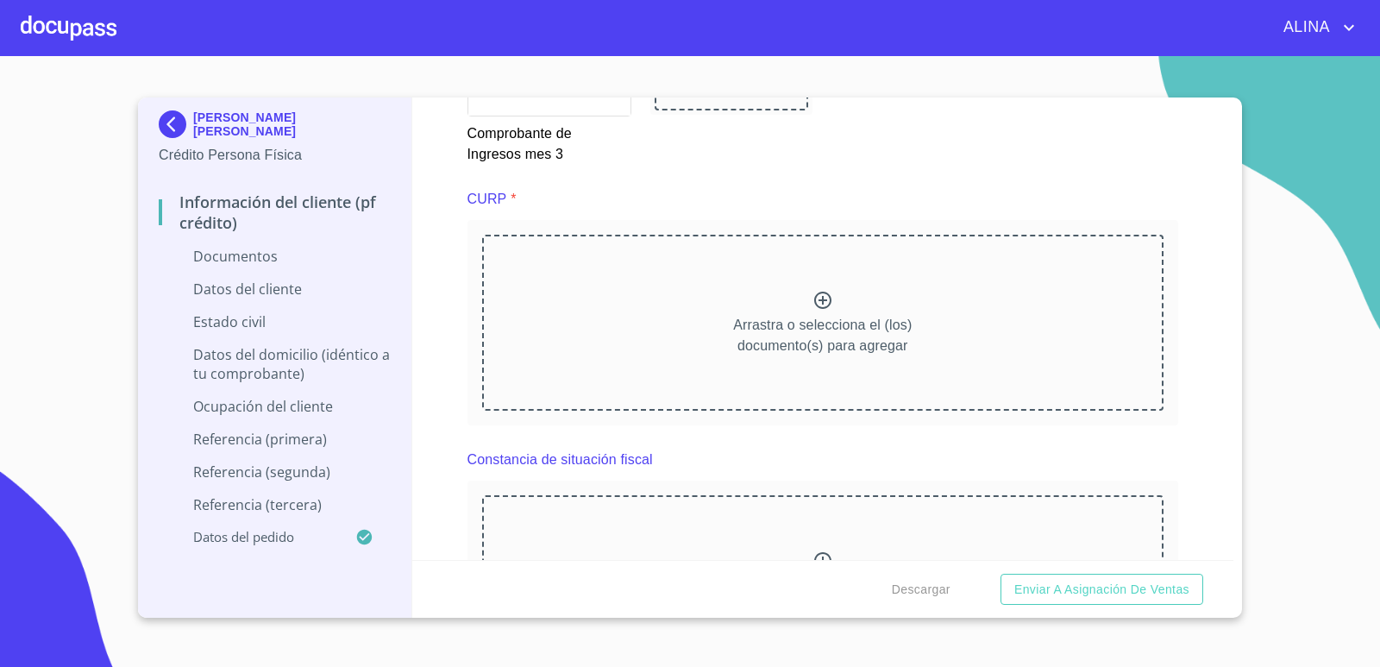
scroll to position [3967, 0]
click at [815, 294] on icon at bounding box center [822, 293] width 21 height 21
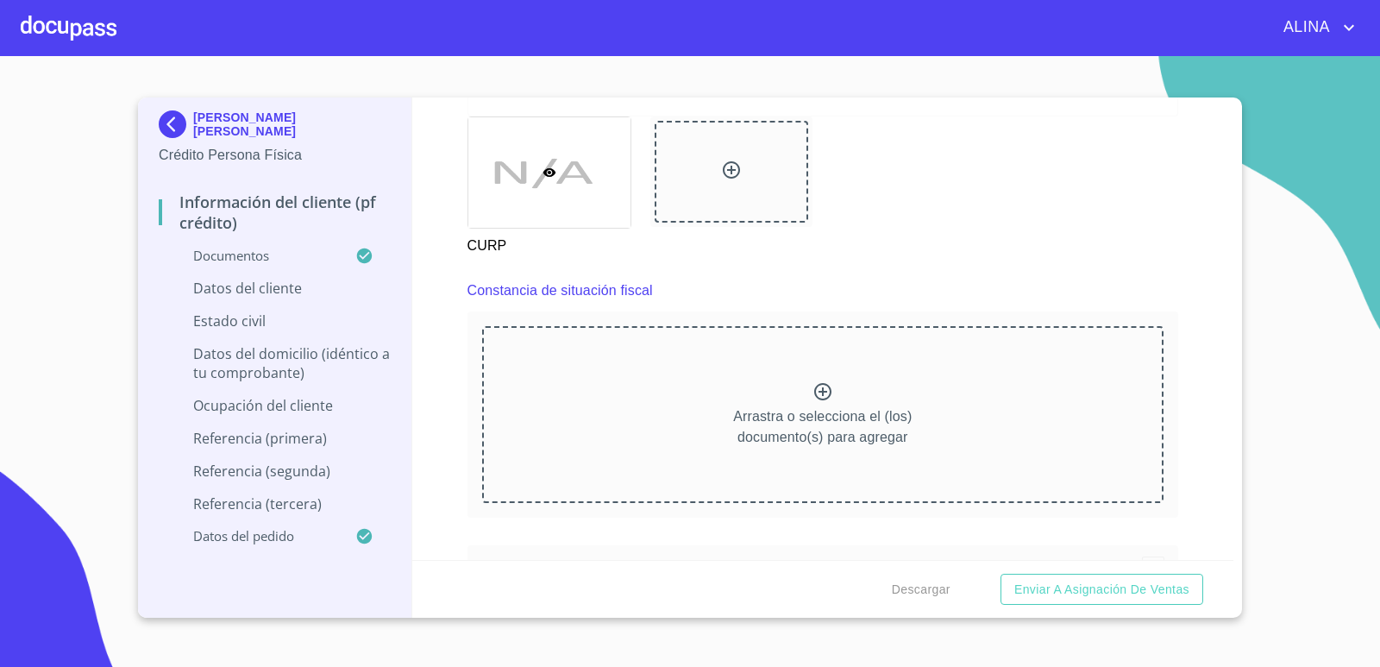
scroll to position [4657, 0]
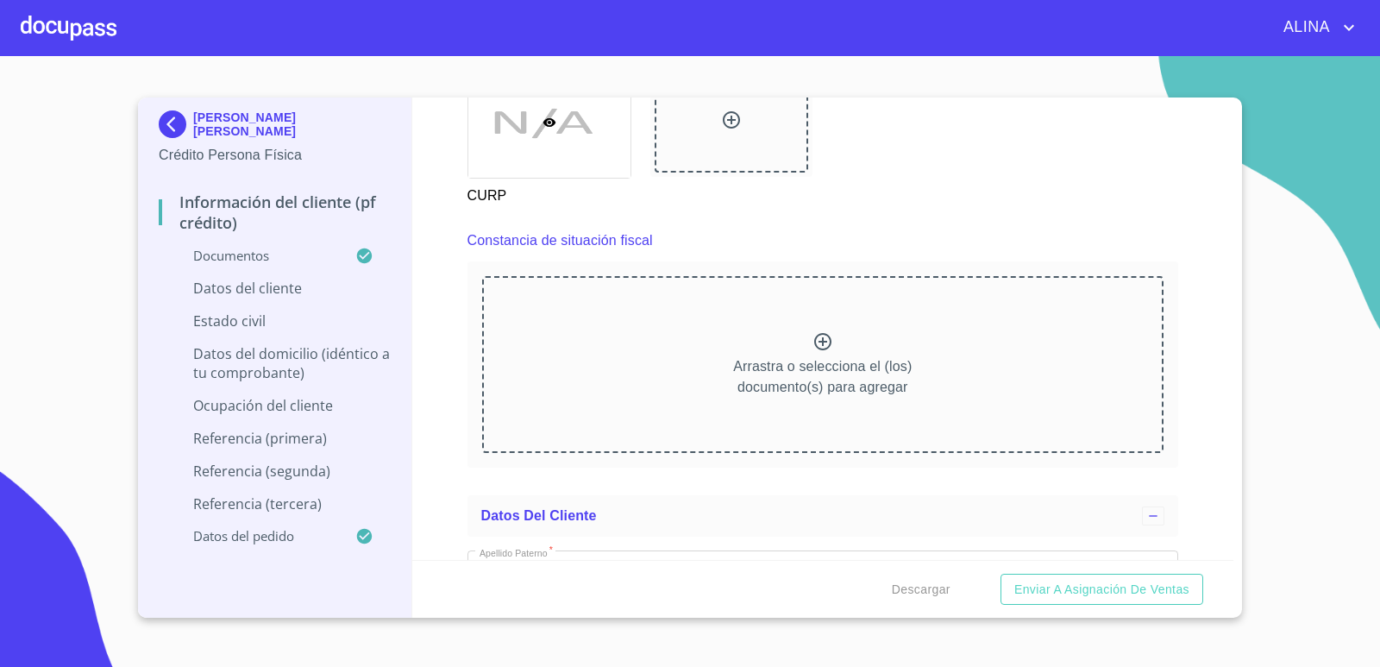
click at [817, 345] on icon at bounding box center [822, 341] width 17 height 17
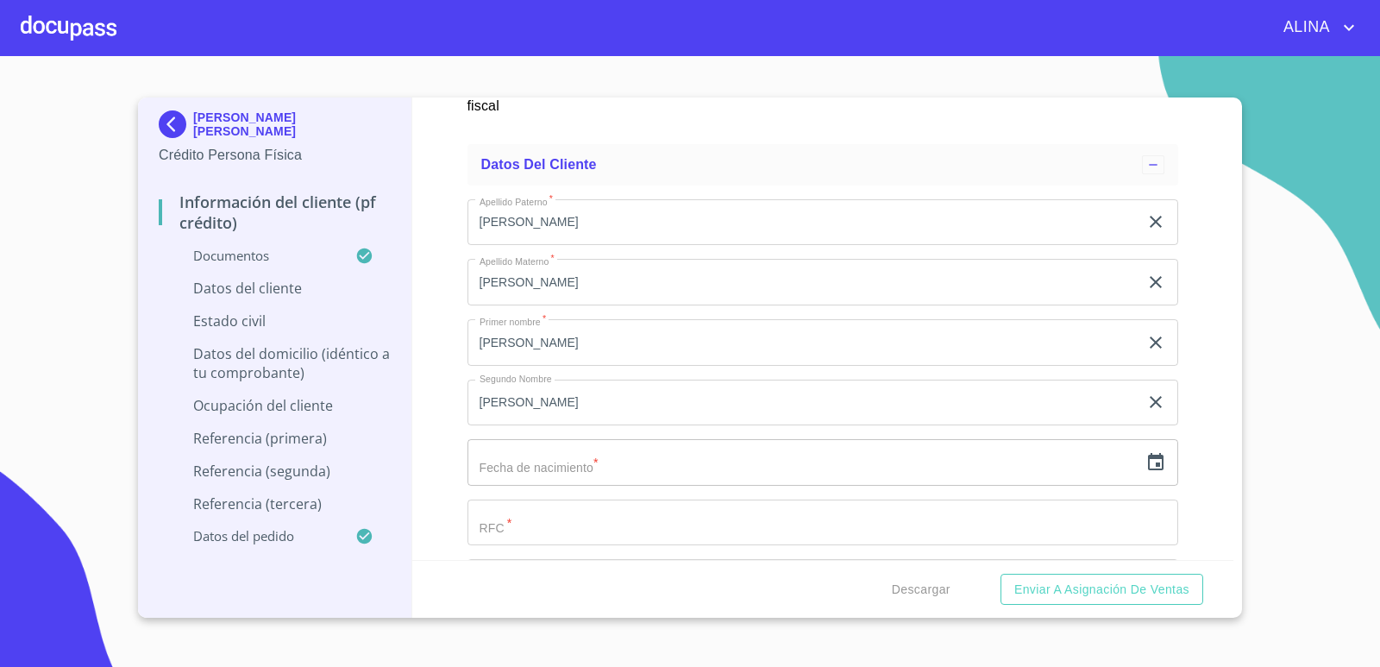
scroll to position [5606, 0]
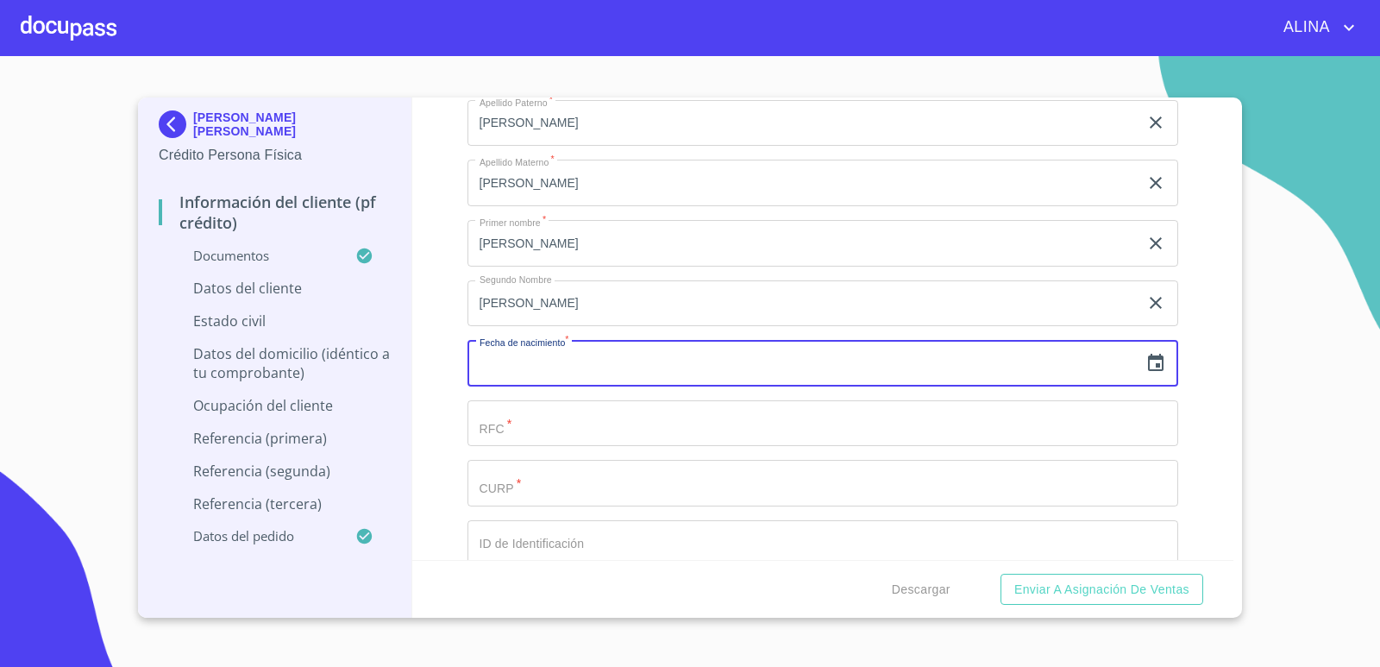
click at [937, 366] on input "text" at bounding box center [803, 363] width 672 height 47
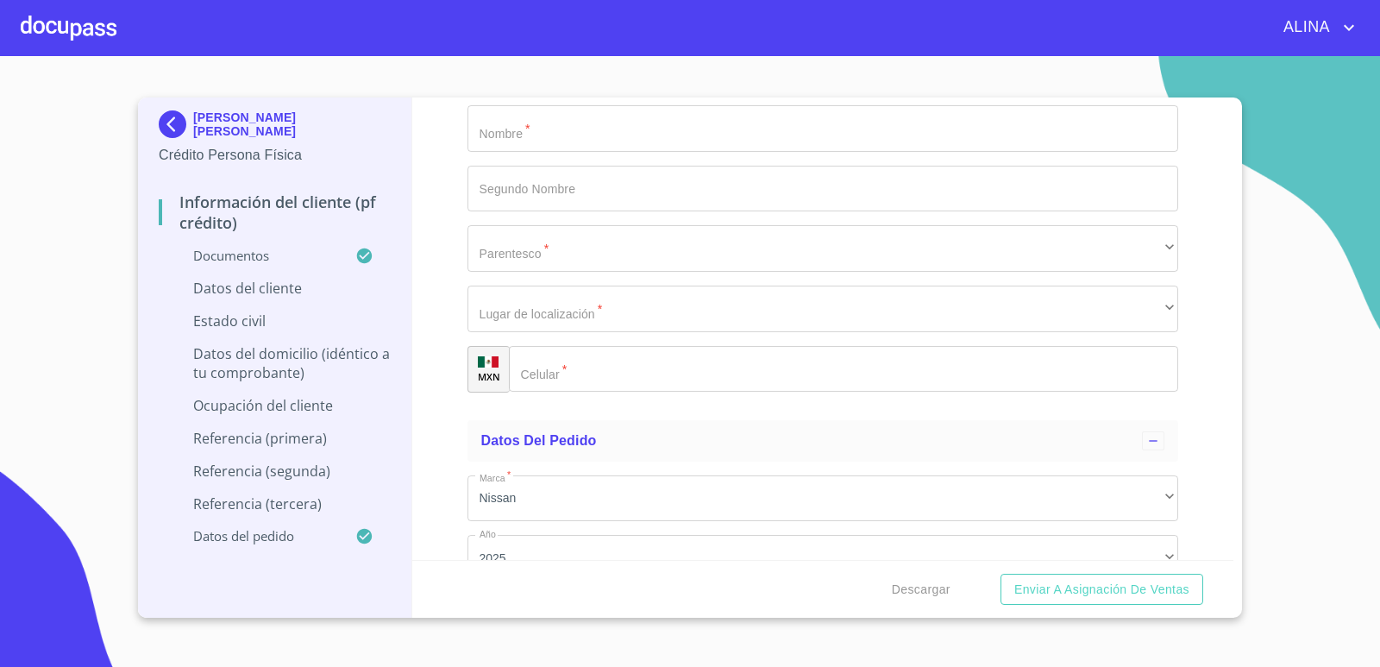
scroll to position [9842, 0]
